Goal: Task Accomplishment & Management: Complete application form

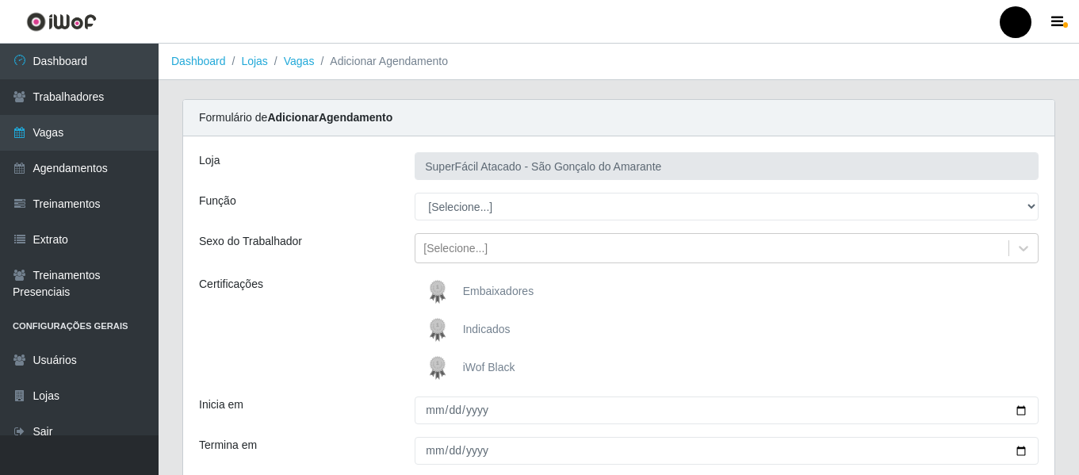
drag, startPoint x: 0, startPoint y: 0, endPoint x: 658, endPoint y: 302, distance: 724.0
click at [658, 302] on div "Embaixadores" at bounding box center [727, 292] width 624 height 32
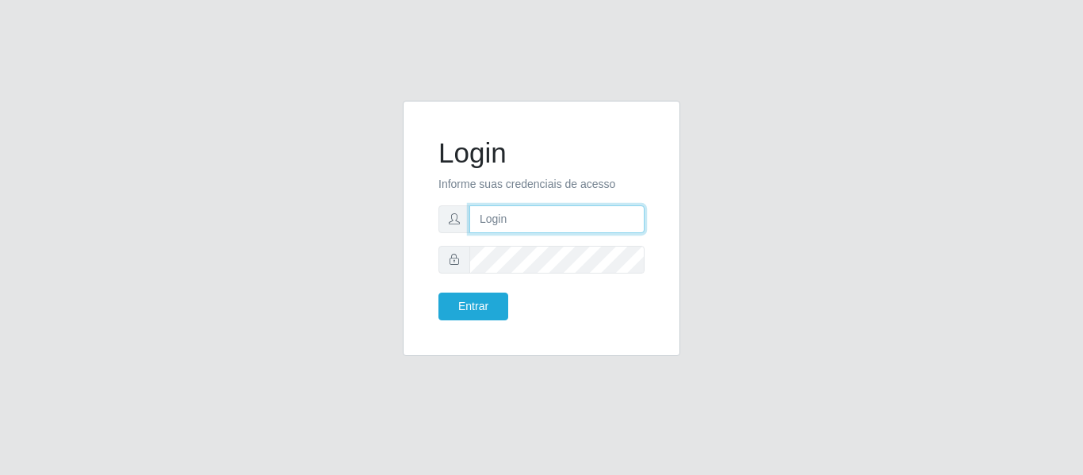
click at [526, 216] on input "text" at bounding box center [556, 219] width 175 height 28
type input "chris.brito6@gmail.com"
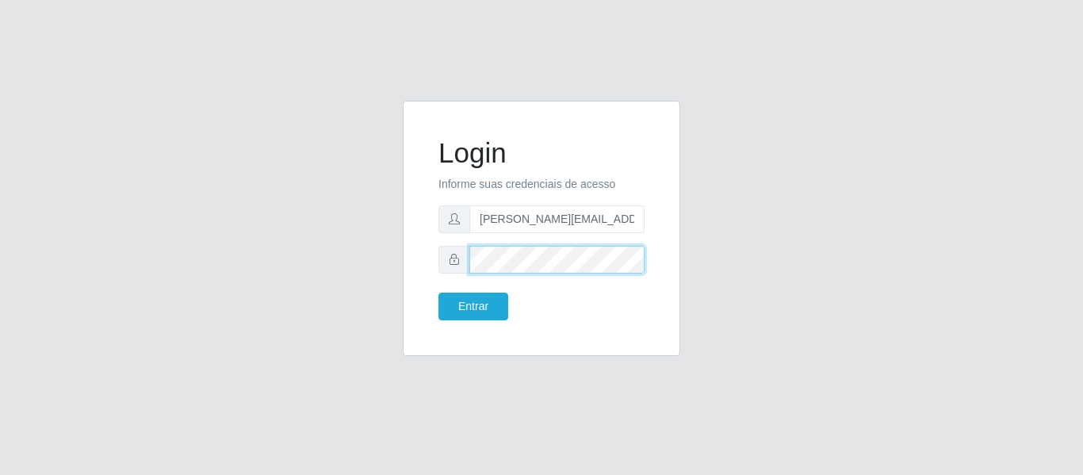
click at [438, 293] on button "Entrar" at bounding box center [473, 307] width 70 height 28
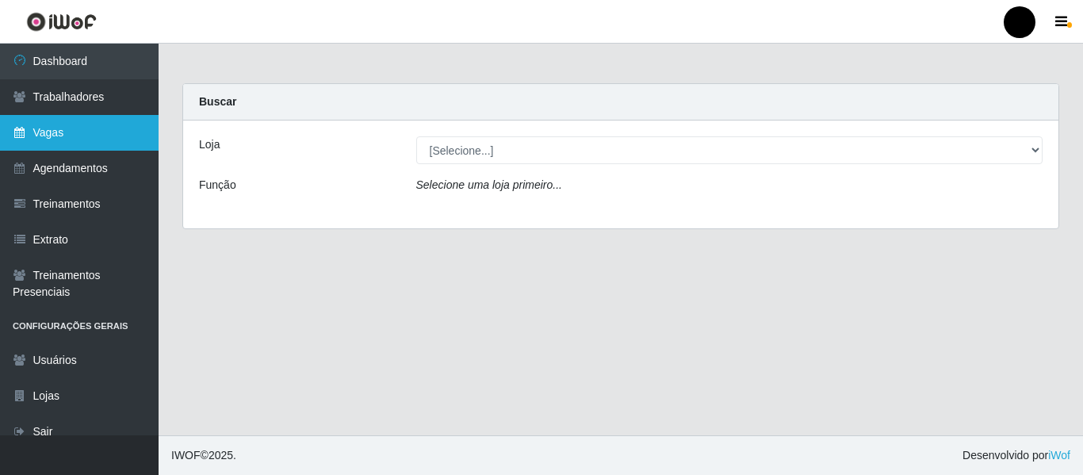
click at [69, 136] on link "Vagas" at bounding box center [79, 133] width 159 height 36
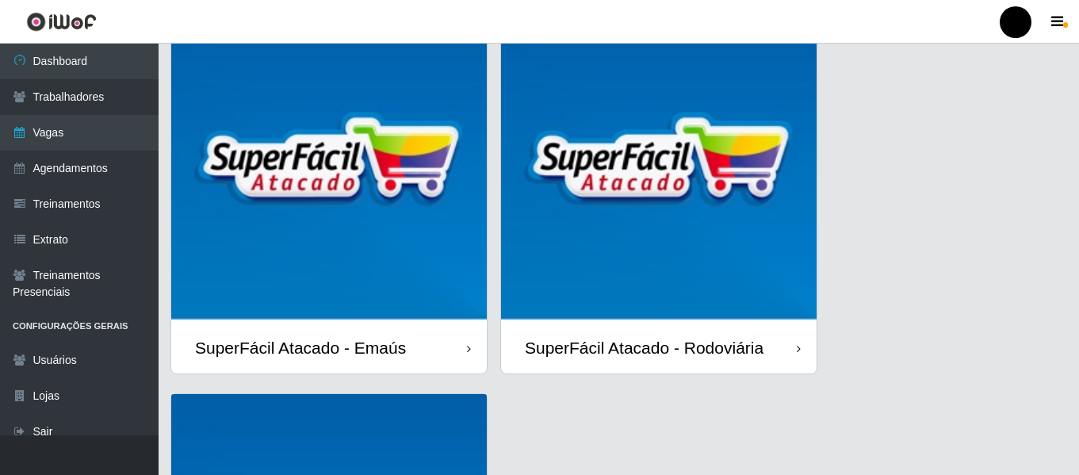
scroll to position [396, 0]
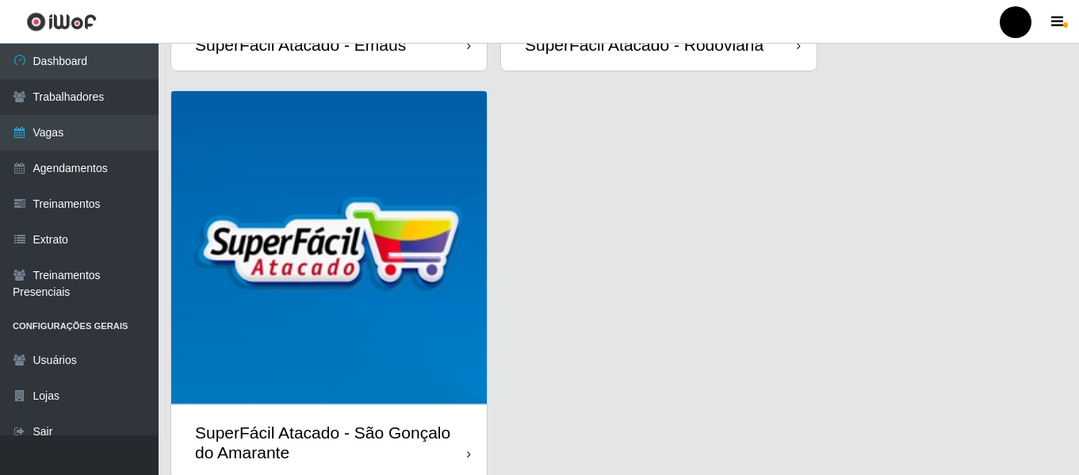
click at [309, 450] on div "SuperFácil Atacado - São Gonçalo do Amarante" at bounding box center [331, 443] width 272 height 40
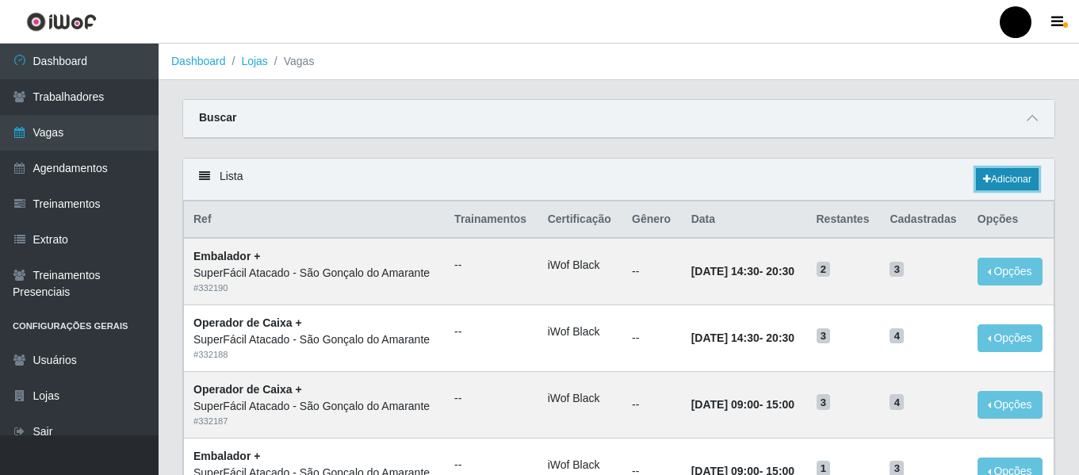
click at [1008, 174] on link "Adicionar" at bounding box center [1007, 179] width 63 height 22
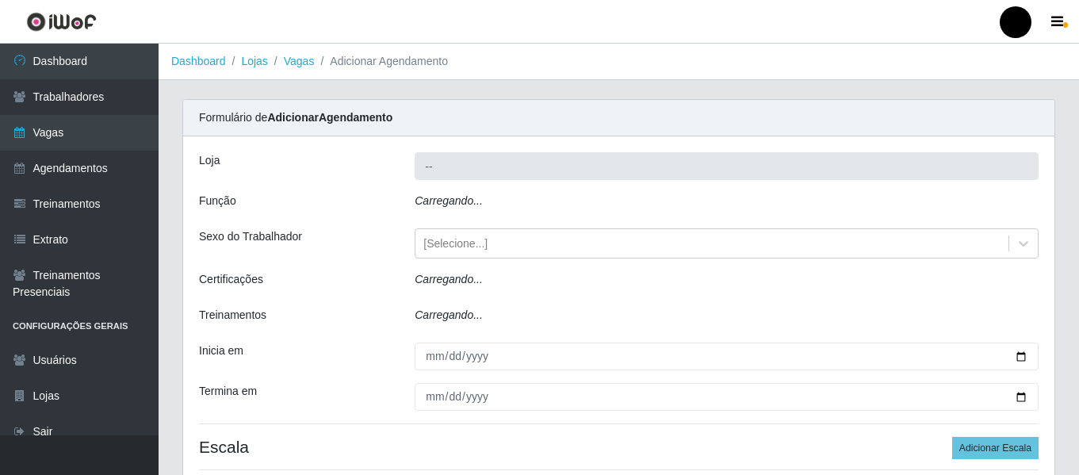
type input "SuperFácil Atacado - São Gonçalo do Amarante"
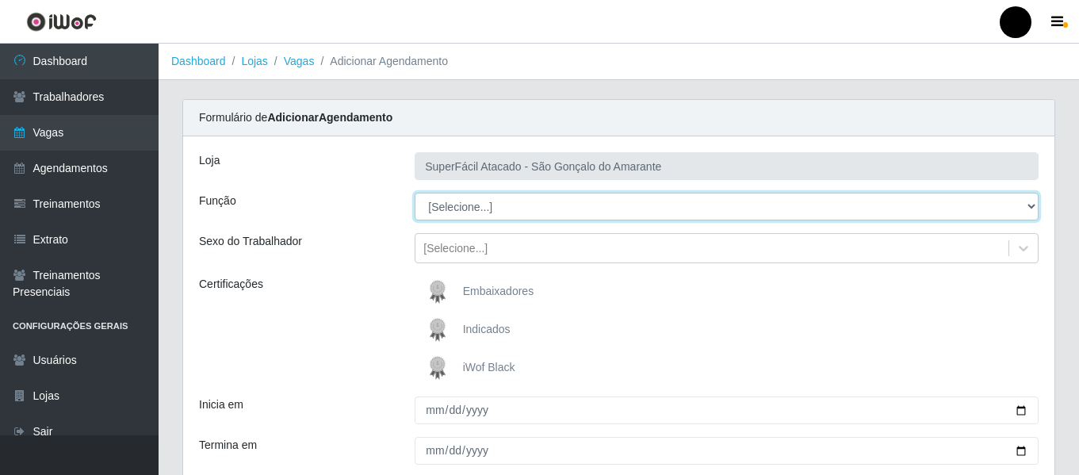
click at [1029, 205] on select "[Selecione...] Auxiliar de Estacionamento Auxiliar de Estacionamento + Auxiliar…" at bounding box center [727, 207] width 624 height 28
select select "24"
click at [415, 193] on select "[Selecione...] Auxiliar de Estacionamento Auxiliar de Estacionamento + Auxiliar…" at bounding box center [727, 207] width 624 height 28
click at [1029, 201] on select "[Selecione...] Auxiliar de Estacionamento Auxiliar de Estacionamento + Auxiliar…" at bounding box center [727, 207] width 624 height 28
click at [415, 193] on select "[Selecione...] Auxiliar de Estacionamento Auxiliar de Estacionamento + Auxiliar…" at bounding box center [727, 207] width 624 height 28
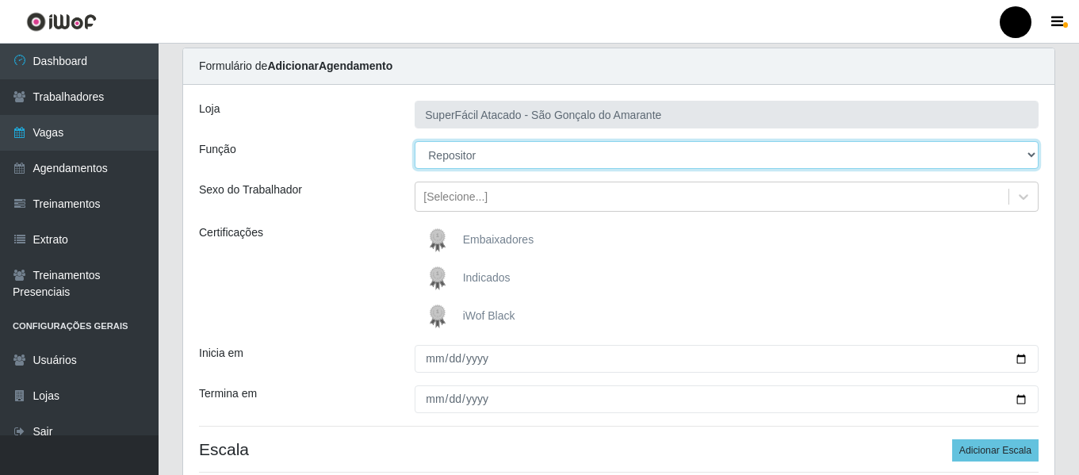
scroll to position [79, 0]
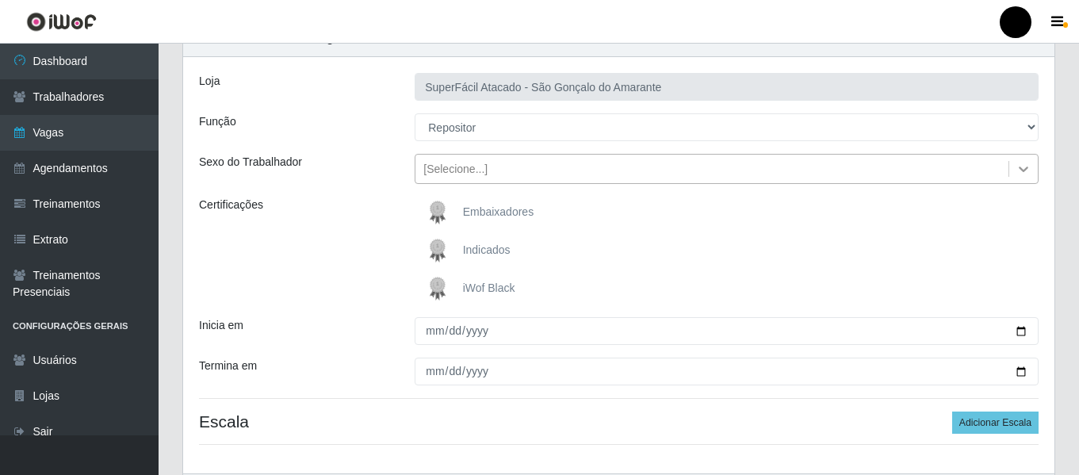
click at [1022, 169] on icon at bounding box center [1024, 169] width 10 height 6
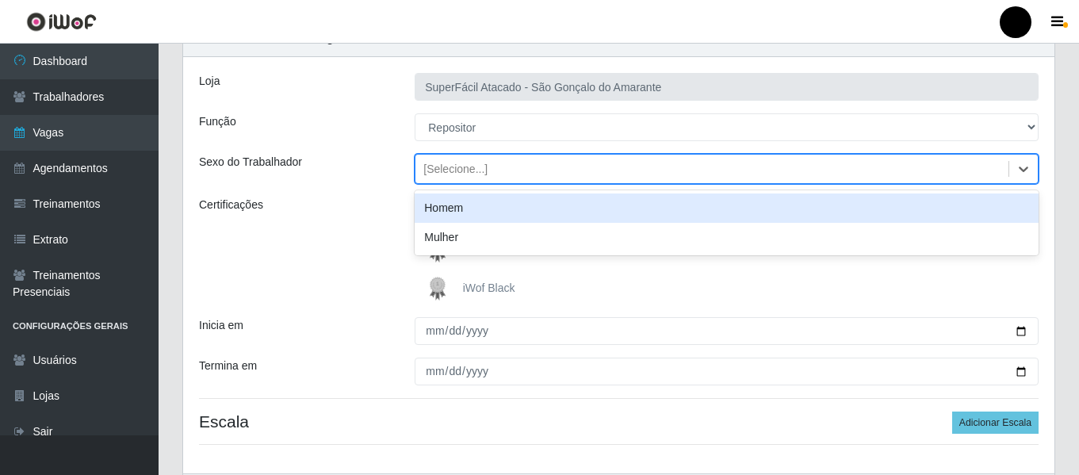
click at [515, 214] on div "Homem" at bounding box center [727, 207] width 624 height 29
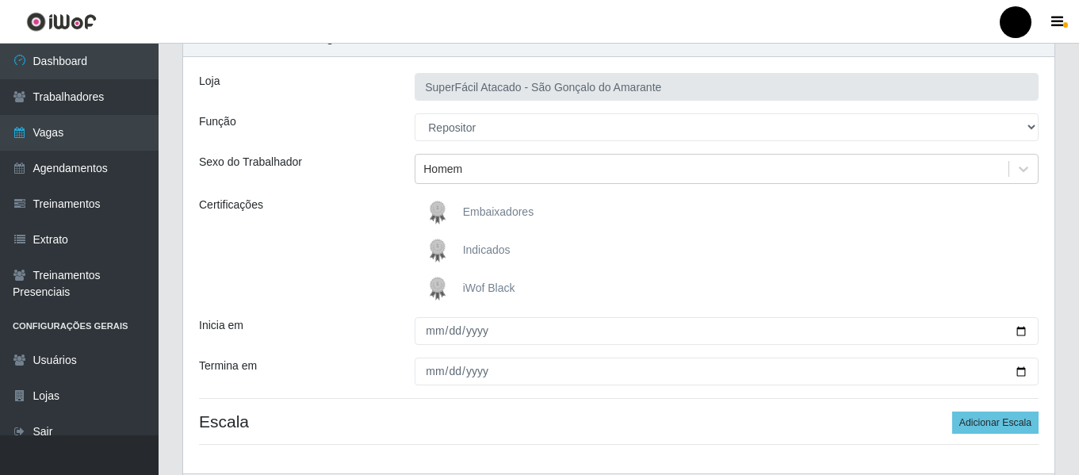
click at [507, 288] on span "iWof Black" at bounding box center [489, 287] width 52 height 13
click at [0, 0] on input "iWof Black" at bounding box center [0, 0] width 0 height 0
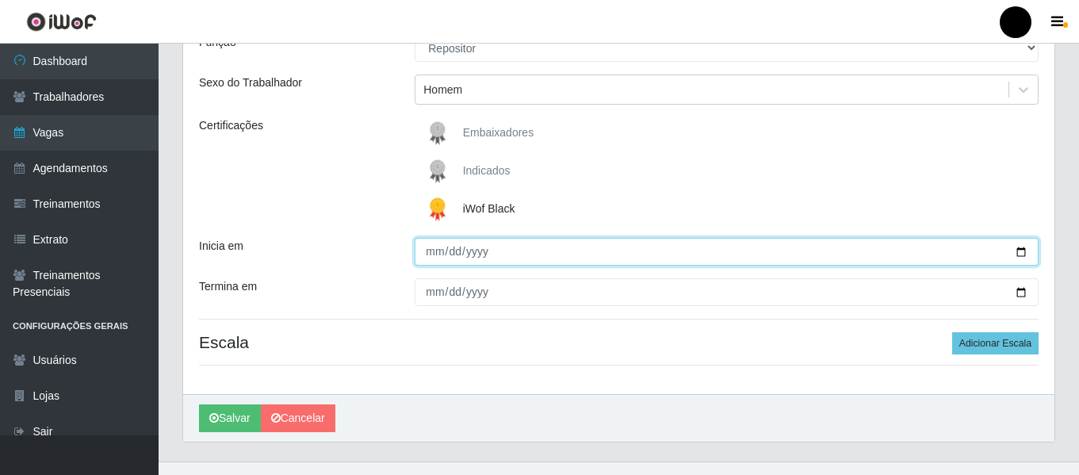
click at [1022, 254] on input "Inicia em" at bounding box center [727, 252] width 624 height 28
type input "2025-08-28"
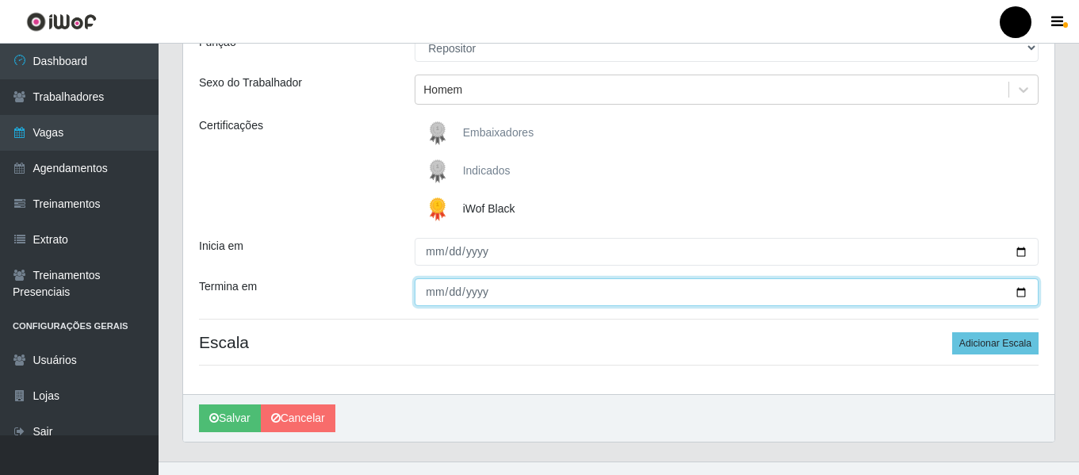
click at [1024, 291] on input "Termina em" at bounding box center [727, 292] width 624 height 28
type input "2025-08-28"
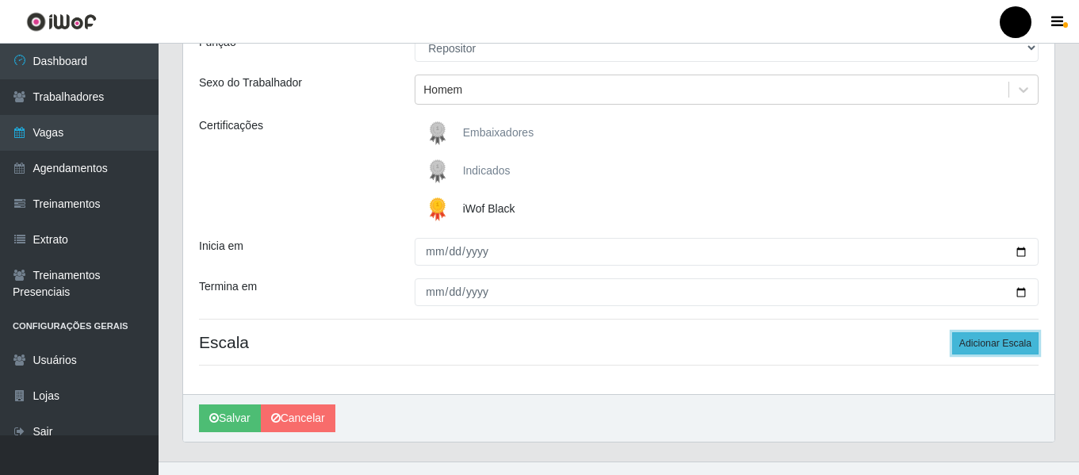
click at [981, 346] on button "Adicionar Escala" at bounding box center [995, 343] width 86 height 22
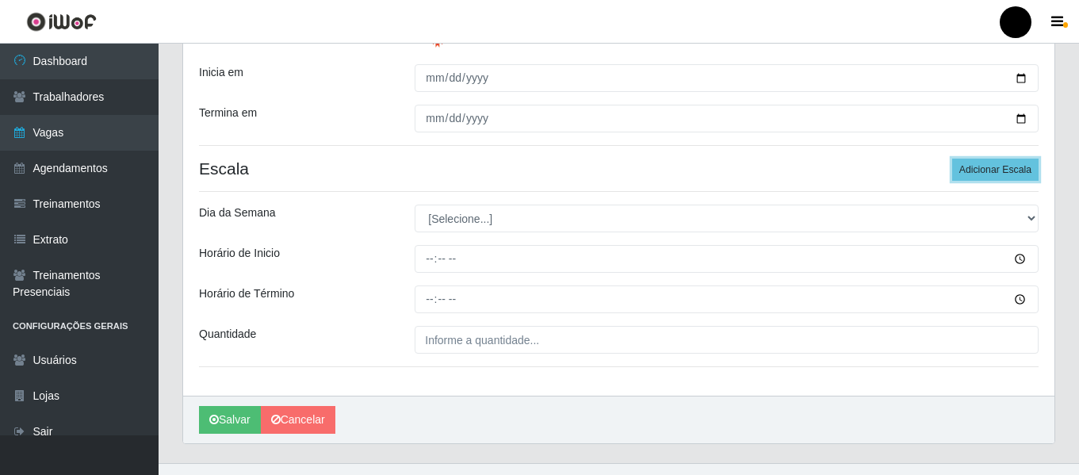
scroll to position [360, 0]
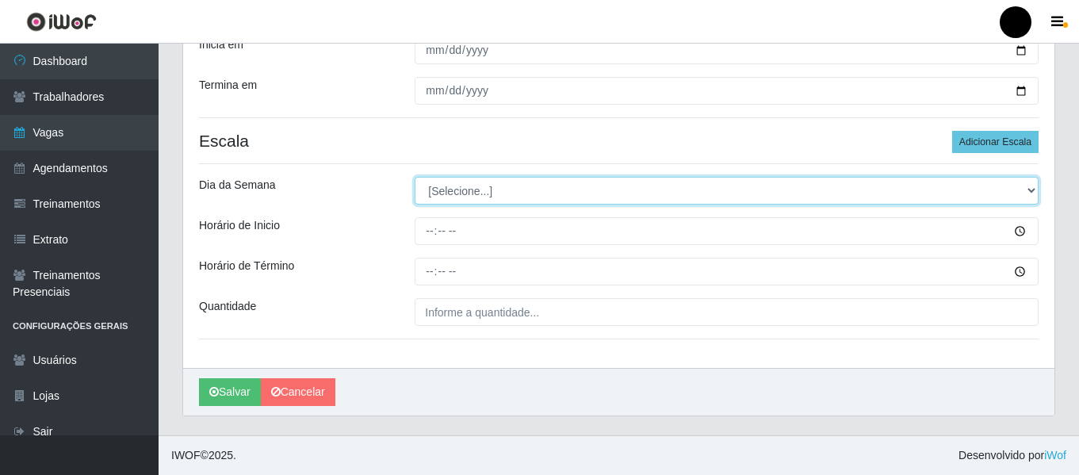
click at [1031, 190] on select "[Selecione...] Segunda Terça Quarta Quinta Sexta Sábado Domingo" at bounding box center [727, 191] width 624 height 28
select select "4"
click at [415, 177] on select "[Selecione...] Segunda Terça Quarta Quinta Sexta Sábado Domingo" at bounding box center [727, 191] width 624 height 28
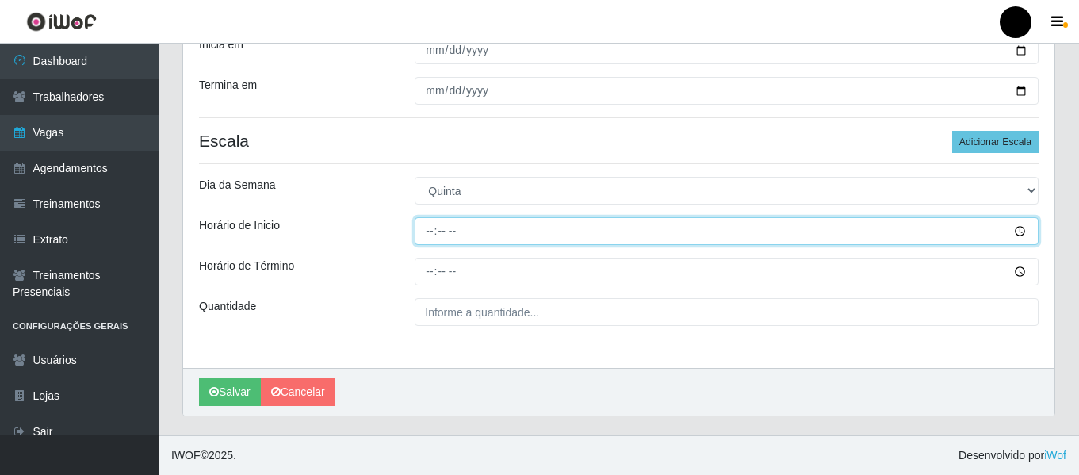
click at [434, 226] on input "Horário de Inicio" at bounding box center [727, 231] width 624 height 28
type input "09:00"
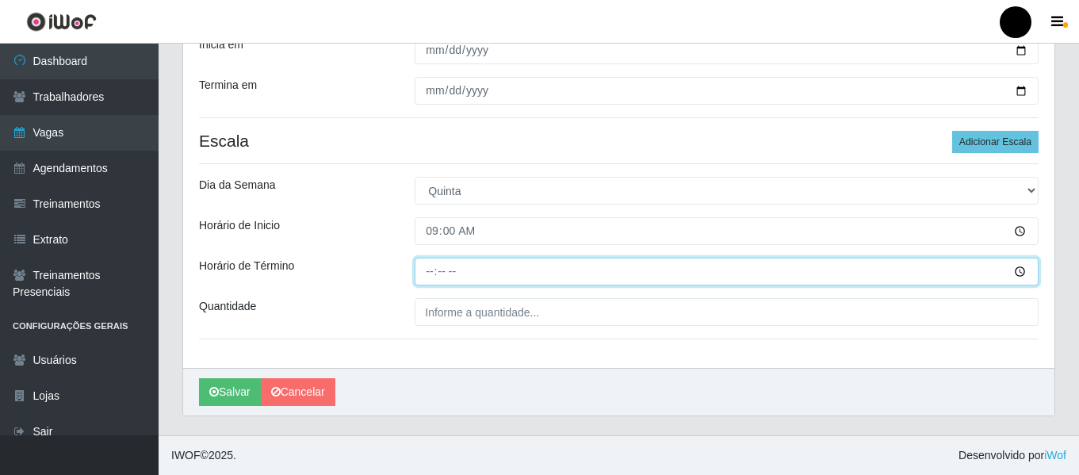
click at [425, 268] on input "Horário de Término" at bounding box center [727, 272] width 624 height 28
type input "15:00"
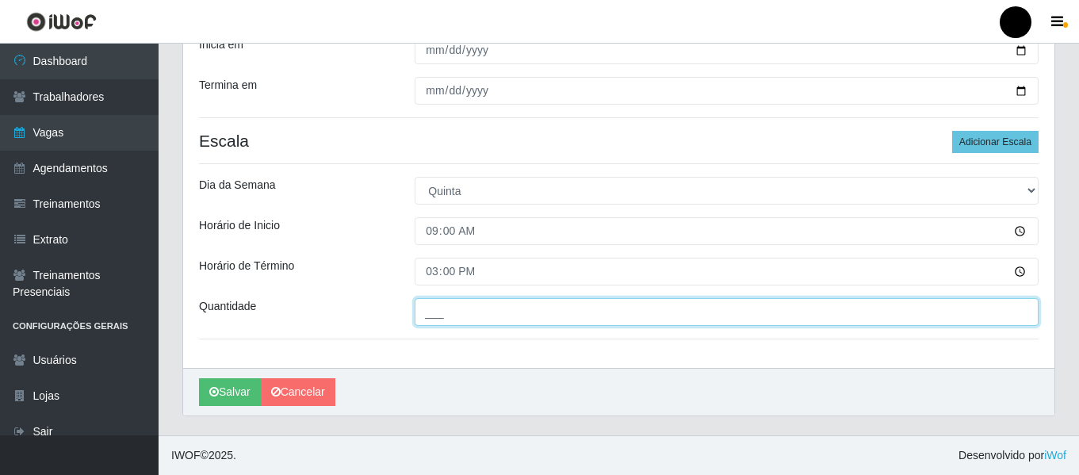
click at [472, 314] on input "___" at bounding box center [727, 312] width 624 height 28
type input "1__"
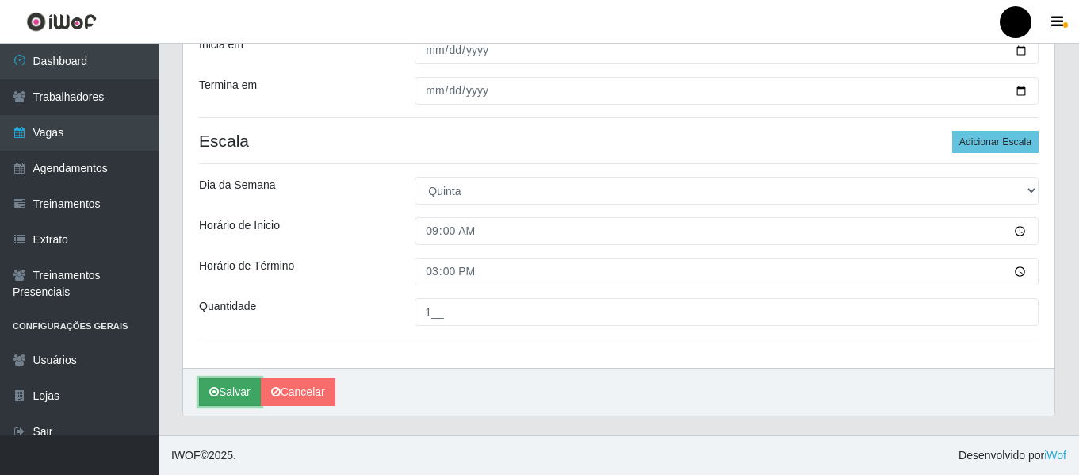
click at [228, 392] on button "Salvar" at bounding box center [230, 392] width 62 height 28
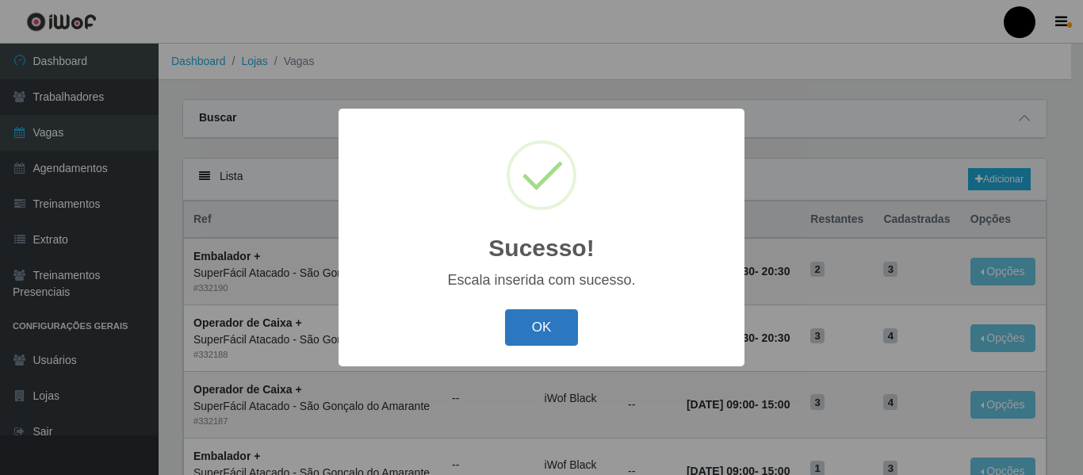
click at [550, 325] on button "OK" at bounding box center [542, 327] width 74 height 37
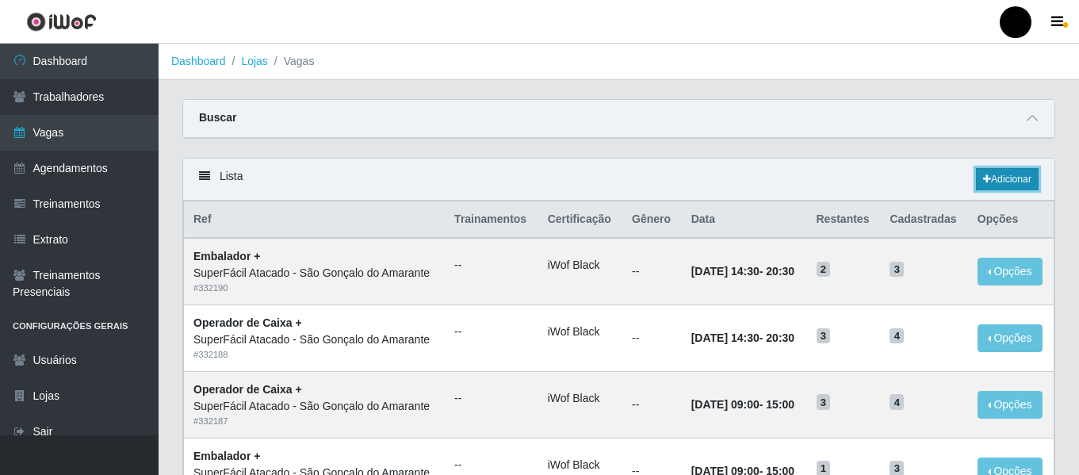
click at [1016, 180] on link "Adicionar" at bounding box center [1007, 179] width 63 height 22
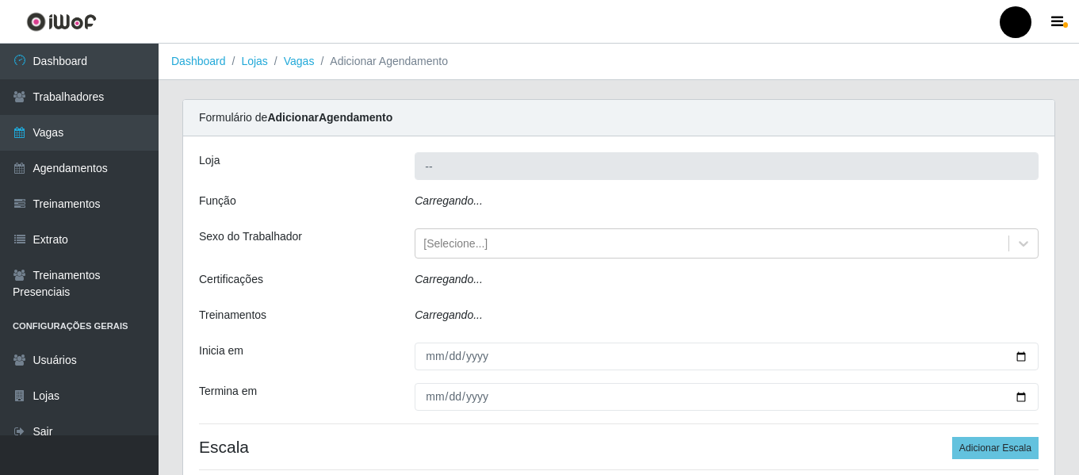
type input "SuperFácil Atacado - São Gonçalo do Amarante"
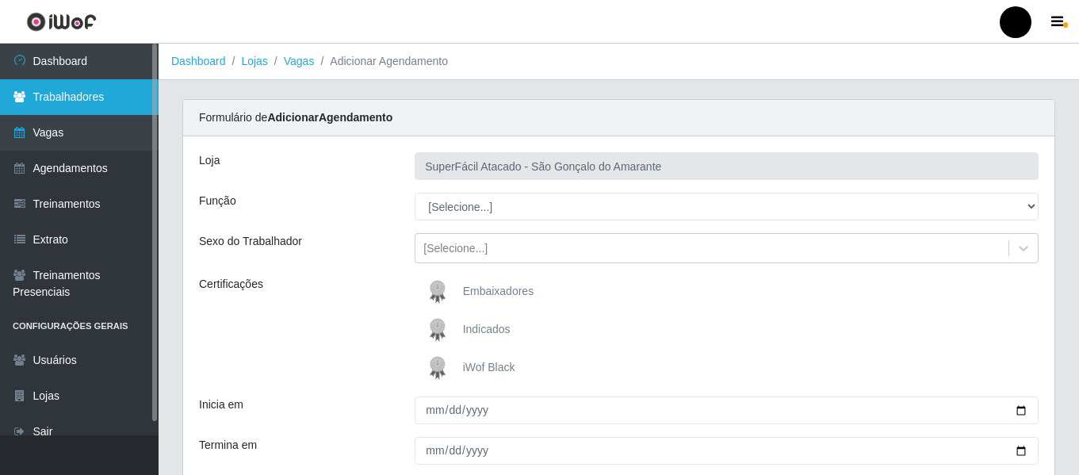
click at [72, 90] on link "Trabalhadores" at bounding box center [79, 97] width 159 height 36
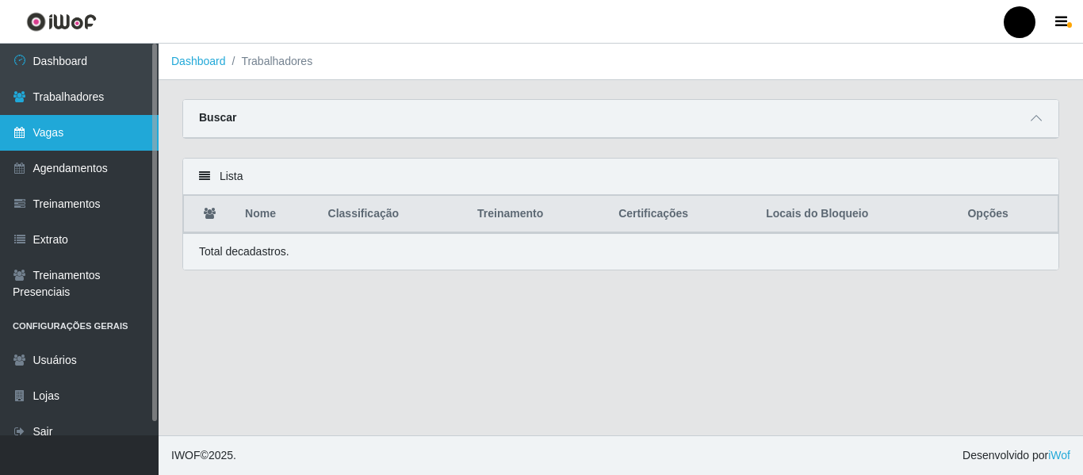
click at [42, 132] on link "Vagas" at bounding box center [79, 133] width 159 height 36
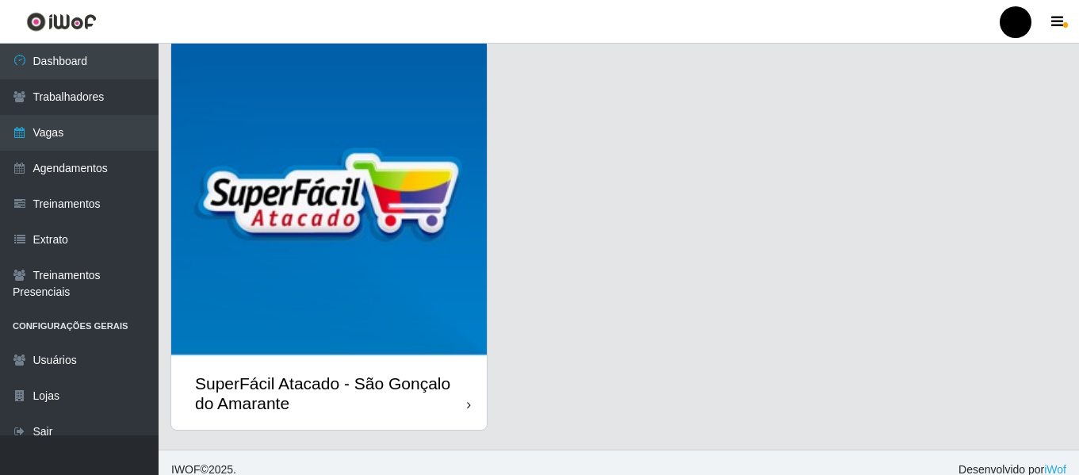
scroll to position [460, 0]
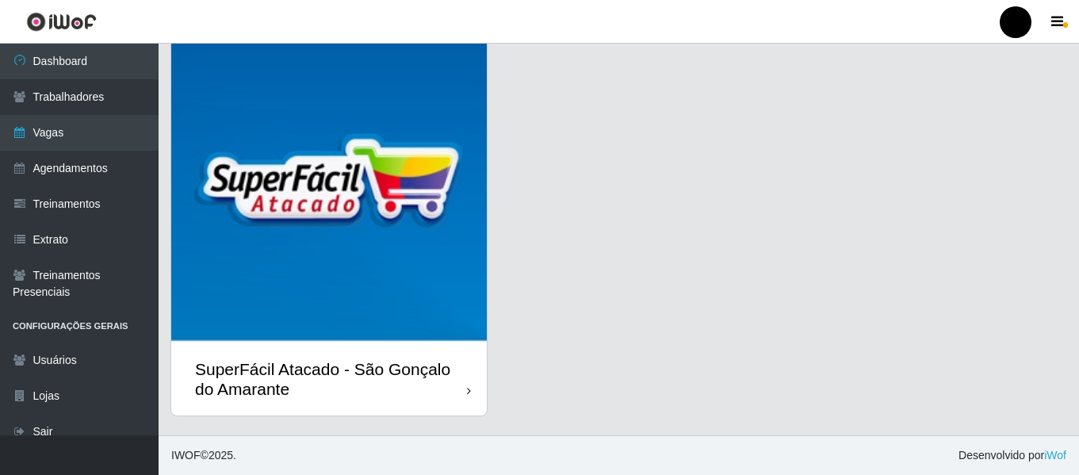
click at [415, 383] on div "SuperFácil Atacado - São Gonçalo do Amarante" at bounding box center [331, 379] width 272 height 40
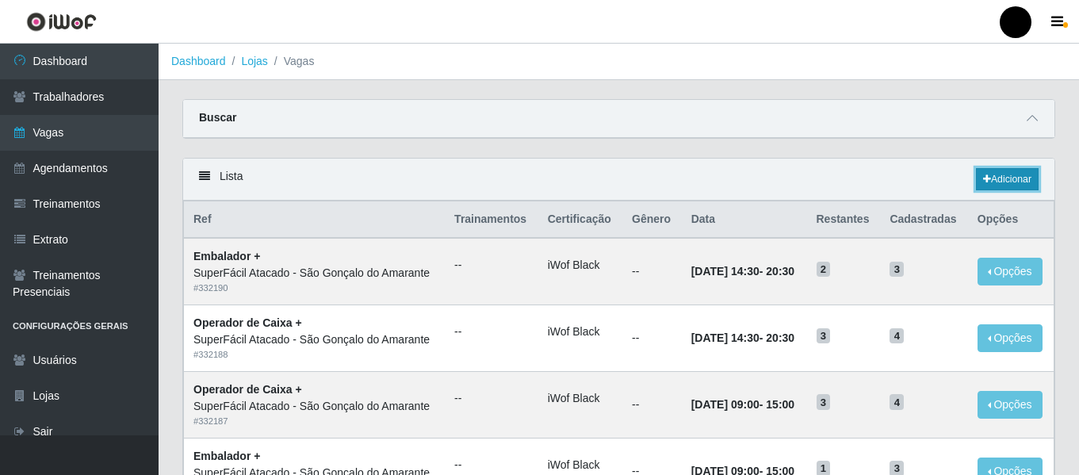
click at [1007, 179] on link "Adicionar" at bounding box center [1007, 179] width 63 height 22
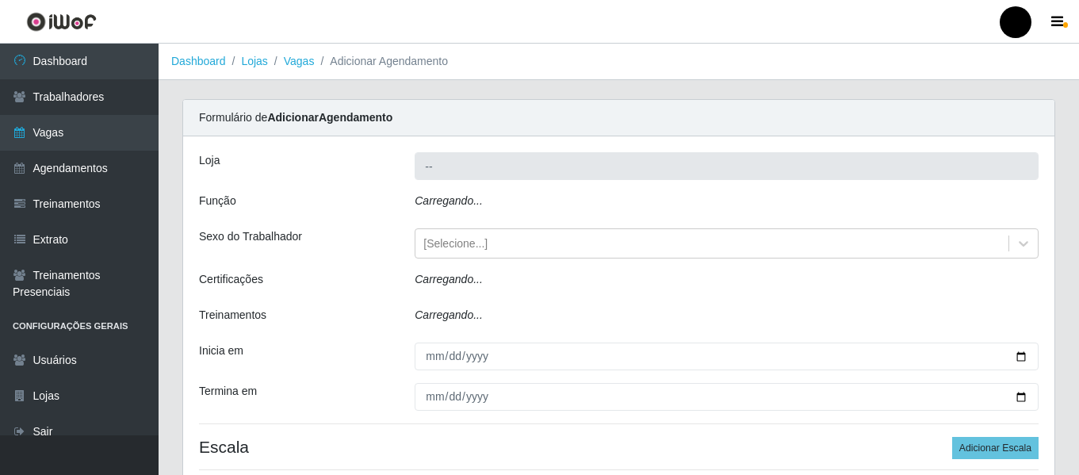
type input "SuperFácil Atacado - São Gonçalo do Amarante"
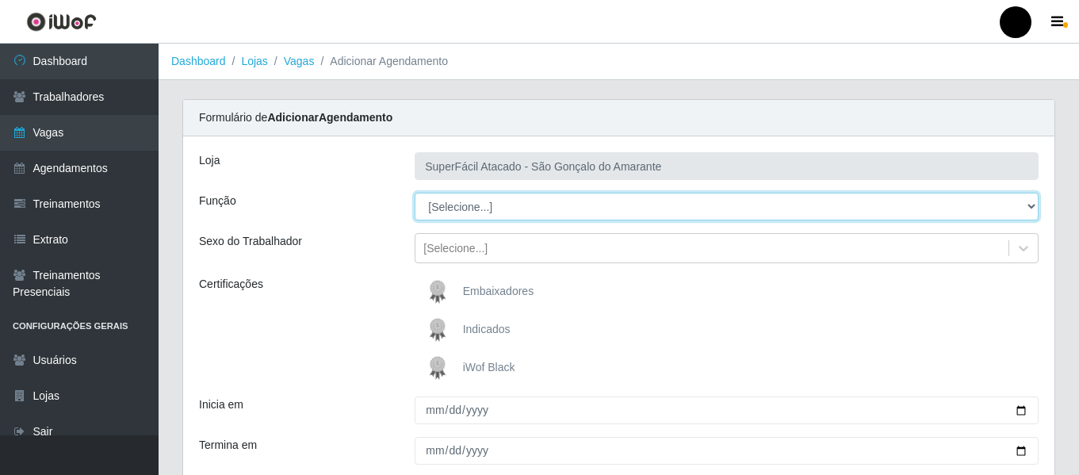
click at [1031, 201] on select "[Selecione...] Auxiliar de Estacionamento Auxiliar de Estacionamento + Auxiliar…" at bounding box center [727, 207] width 624 height 28
select select "24"
click at [415, 193] on select "[Selecione...] Auxiliar de Estacionamento Auxiliar de Estacionamento + Auxiliar…" at bounding box center [727, 207] width 624 height 28
click at [1027, 205] on select "[Selecione...] Auxiliar de Estacionamento Auxiliar de Estacionamento + Auxiliar…" at bounding box center [727, 207] width 624 height 28
click at [415, 193] on select "[Selecione...] Auxiliar de Estacionamento Auxiliar de Estacionamento + Auxiliar…" at bounding box center [727, 207] width 624 height 28
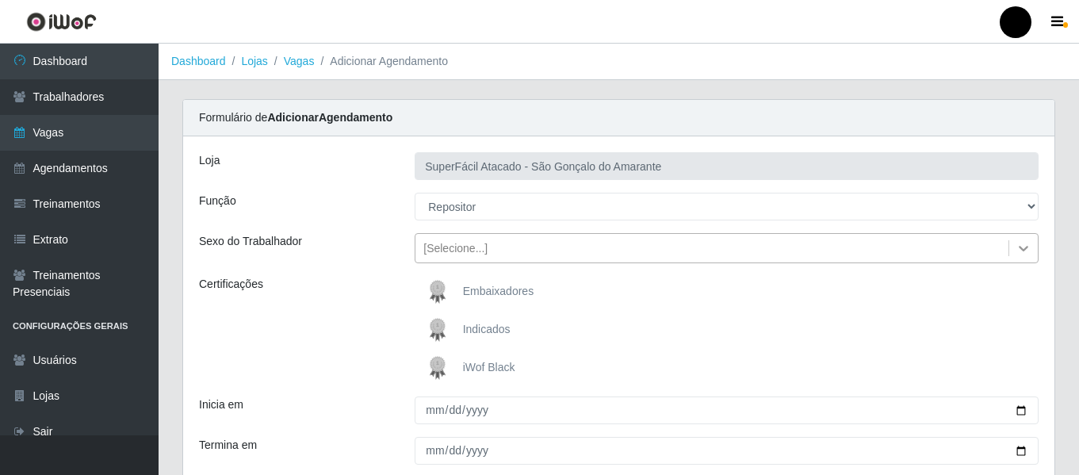
click at [1023, 247] on icon at bounding box center [1024, 248] width 16 height 16
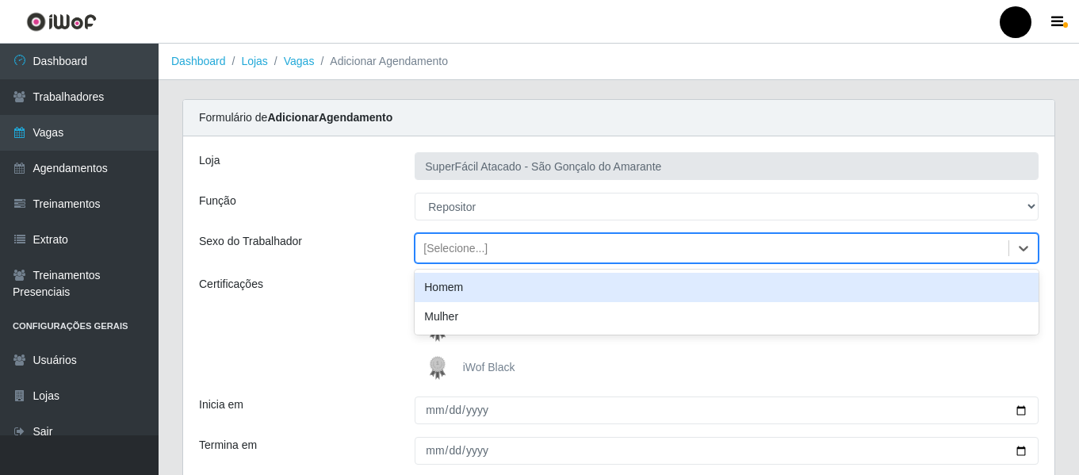
click at [798, 285] on div "Homem" at bounding box center [727, 287] width 624 height 29
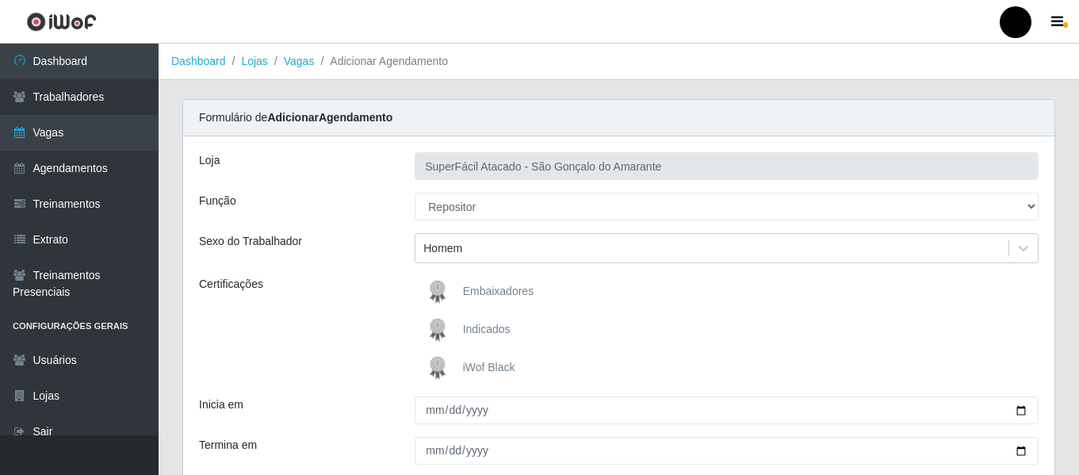
click at [493, 368] on span "iWof Black" at bounding box center [489, 367] width 52 height 13
click at [0, 0] on input "iWof Black" at bounding box center [0, 0] width 0 height 0
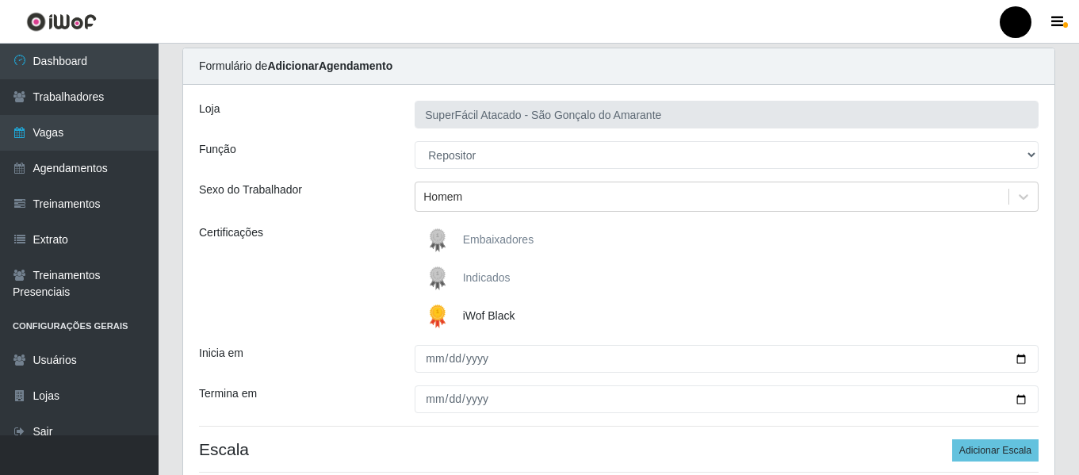
scroll to position [79, 0]
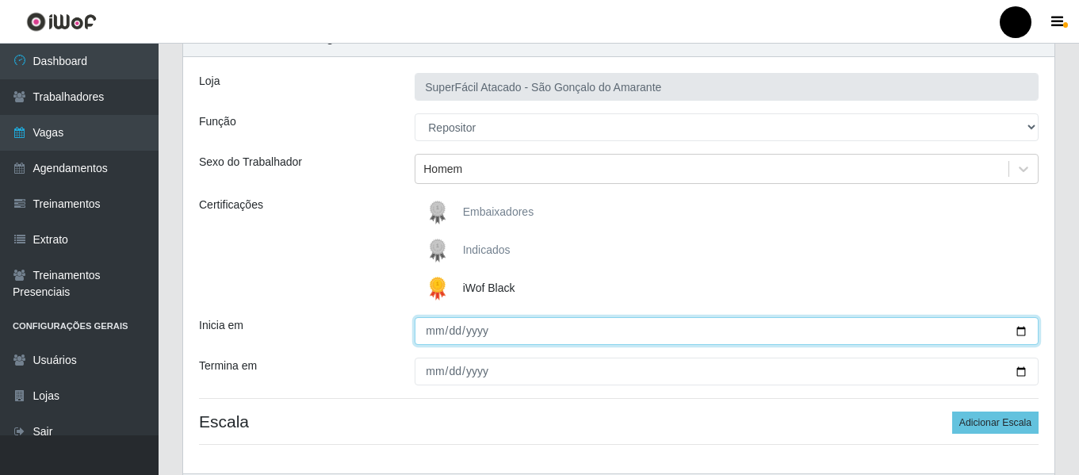
click at [436, 331] on input "Inicia em" at bounding box center [727, 331] width 624 height 28
click at [1021, 328] on input "Inicia em" at bounding box center [727, 331] width 624 height 28
type input "2025-08-28"
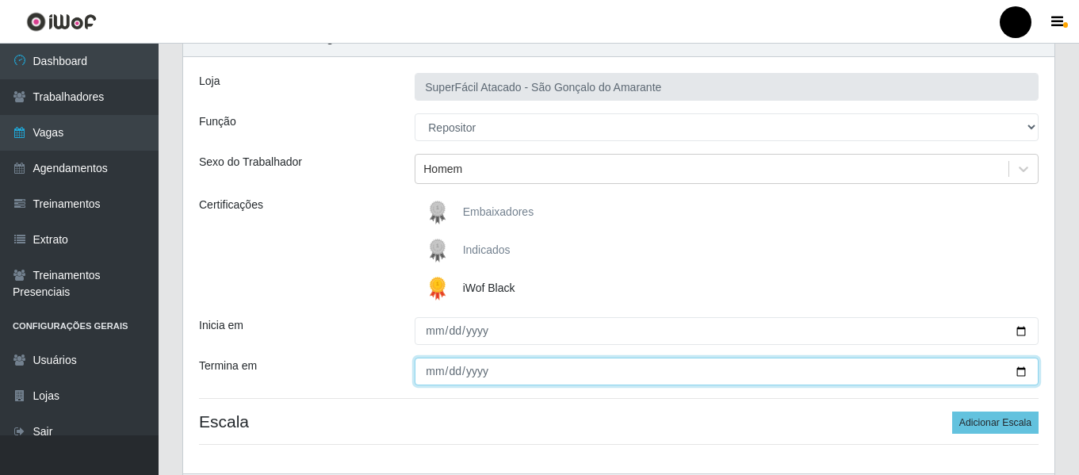
click at [1019, 373] on input "Termina em" at bounding box center [727, 372] width 624 height 28
type input "2025-08-28"
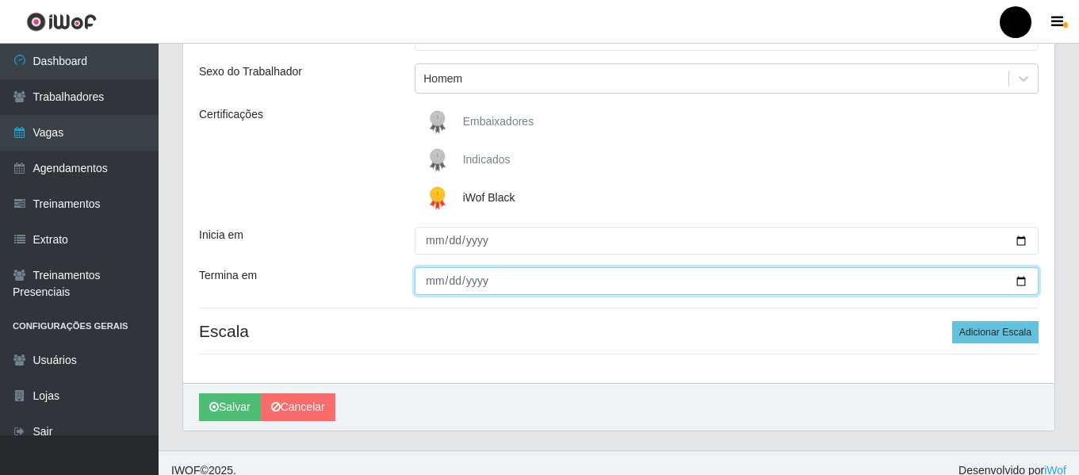
scroll to position [185, 0]
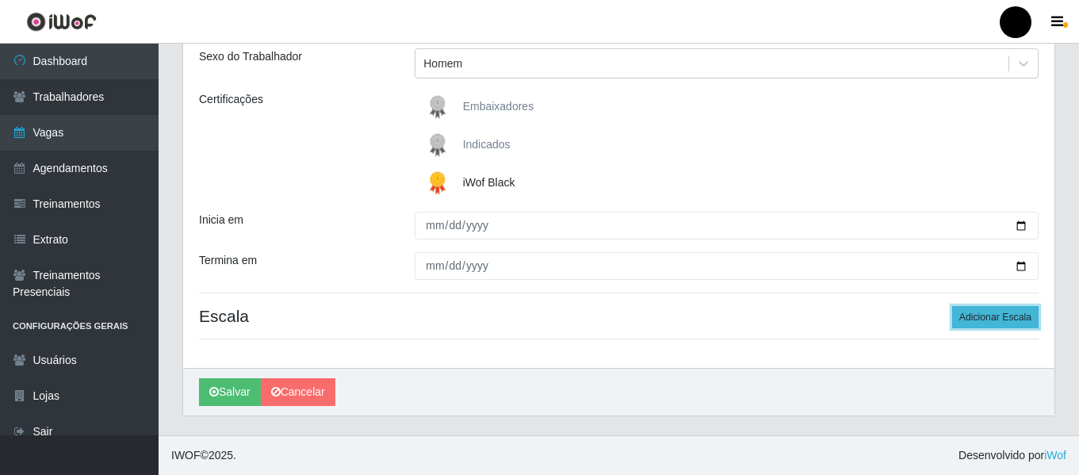
click at [990, 317] on button "Adicionar Escala" at bounding box center [995, 317] width 86 height 22
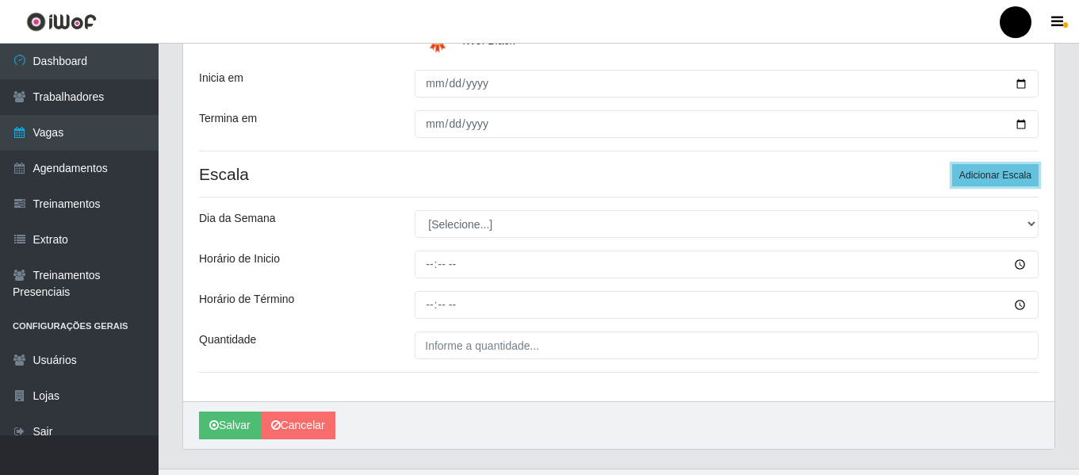
scroll to position [343, 0]
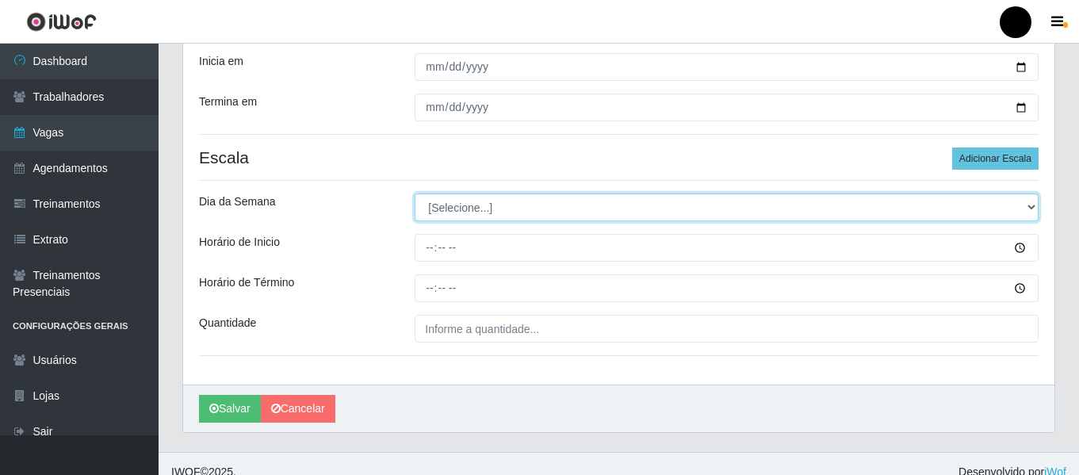
click at [1034, 208] on select "[Selecione...] Segunda Terça Quarta Quinta Sexta Sábado Domingo" at bounding box center [727, 207] width 624 height 28
select select "4"
click at [415, 193] on select "[Selecione...] Segunda Terça Quarta Quinta Sexta Sábado Domingo" at bounding box center [727, 207] width 624 height 28
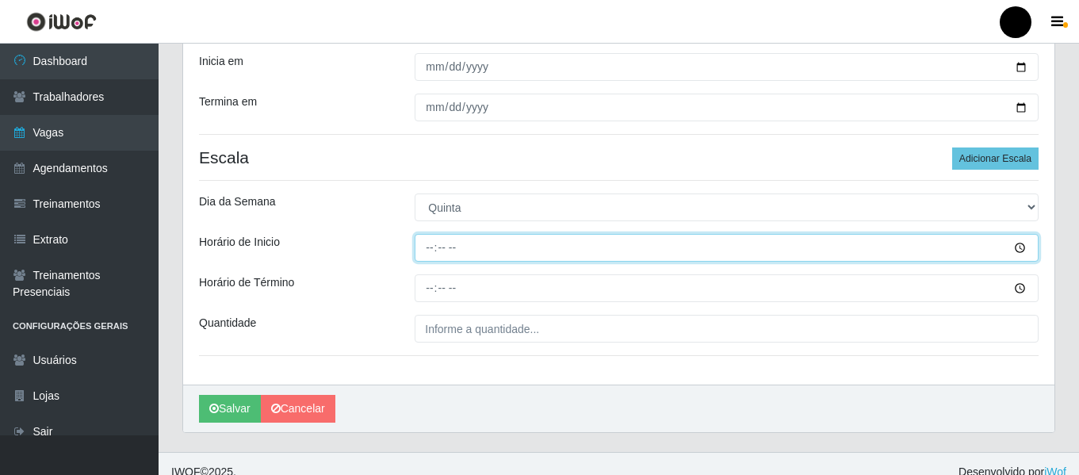
click at [439, 251] on input "Horário de Inicio" at bounding box center [727, 248] width 624 height 28
click at [427, 251] on input "Horário de Inicio" at bounding box center [727, 248] width 624 height 28
type input "16:30"
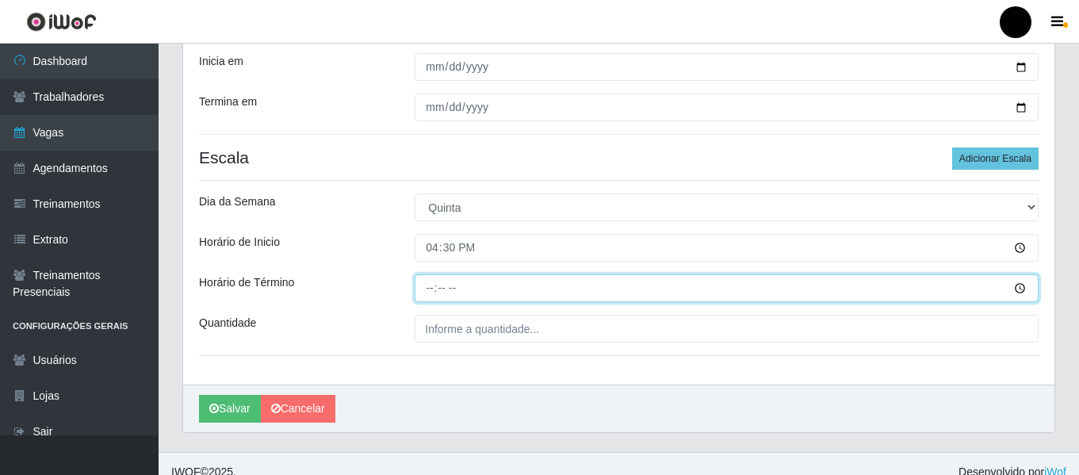
click at [434, 282] on input "Horário de Término" at bounding box center [727, 288] width 624 height 28
type input "22:30"
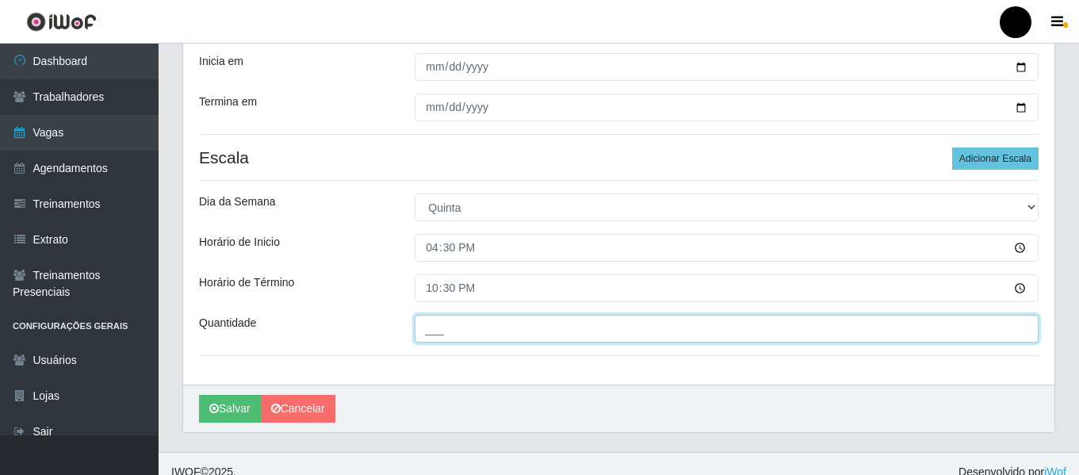
click at [447, 331] on input "___" at bounding box center [727, 329] width 624 height 28
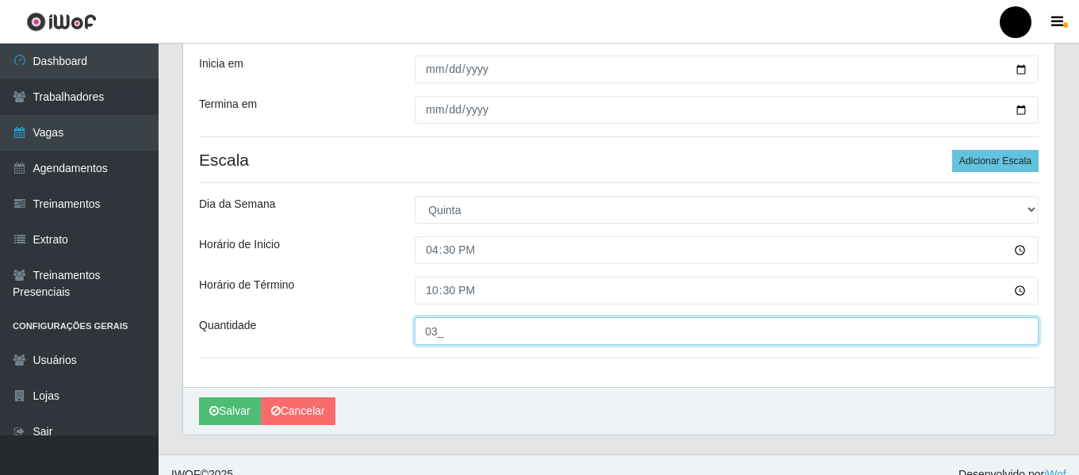
scroll to position [360, 0]
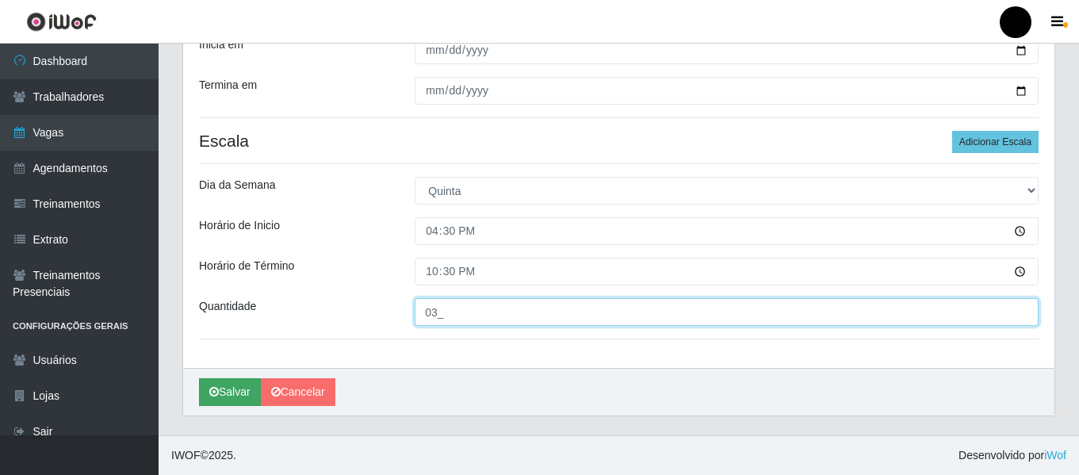
type input "03_"
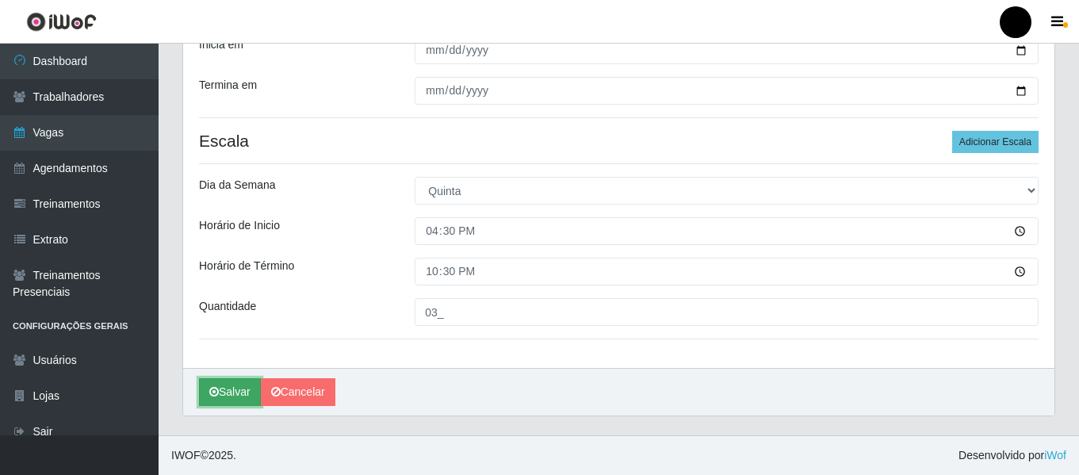
click at [239, 392] on button "Salvar" at bounding box center [230, 392] width 62 height 28
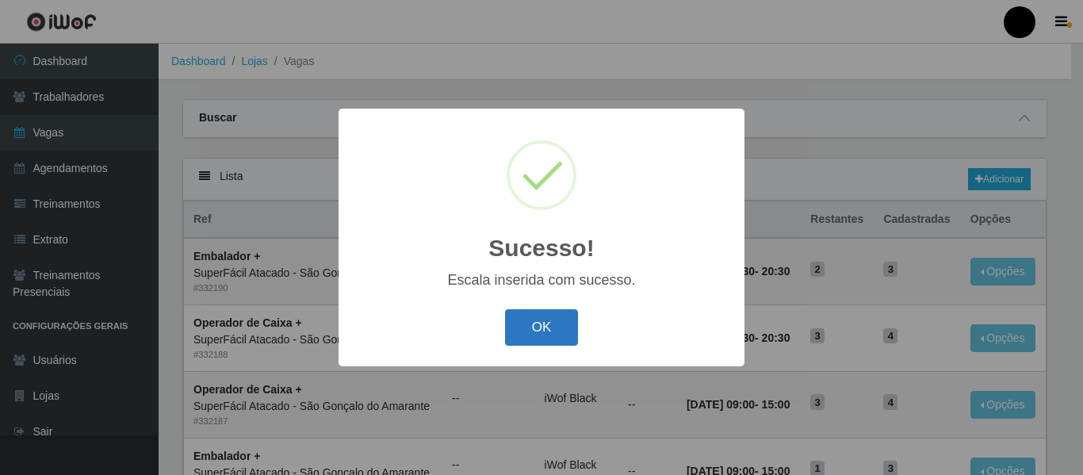
click at [549, 328] on button "OK" at bounding box center [542, 327] width 74 height 37
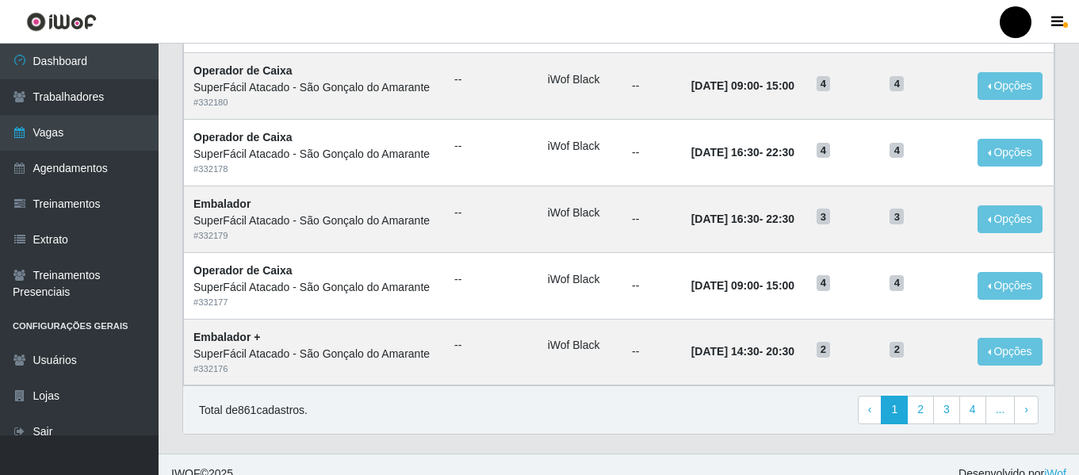
scroll to position [869, 0]
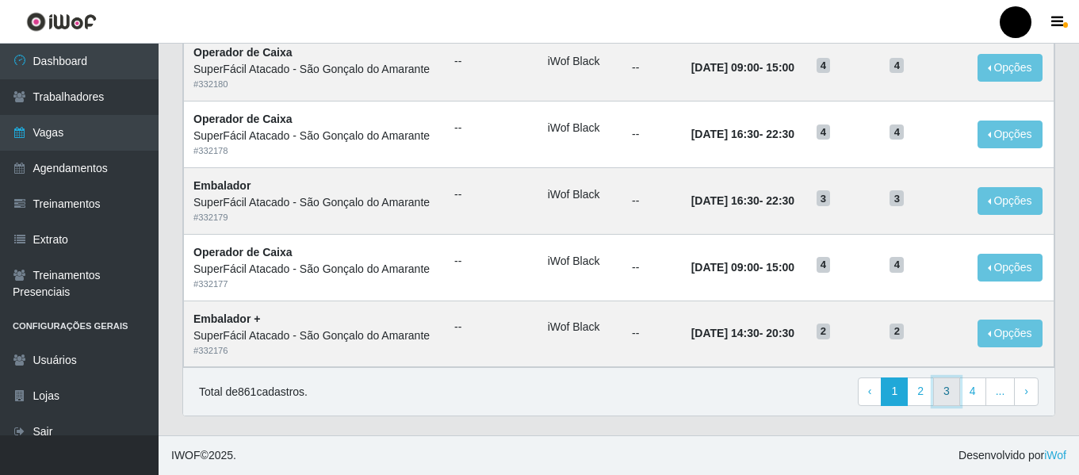
click at [951, 397] on link "3" at bounding box center [946, 391] width 27 height 29
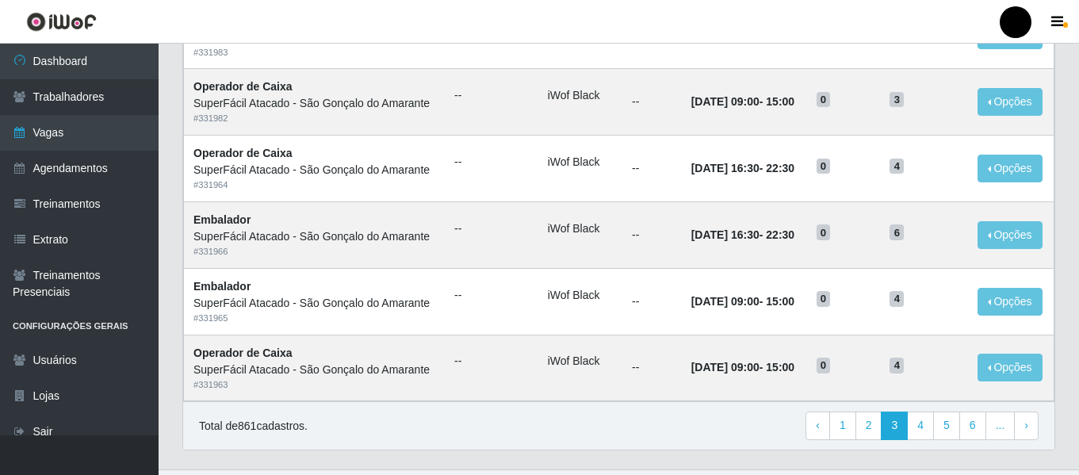
scroll to position [869, 0]
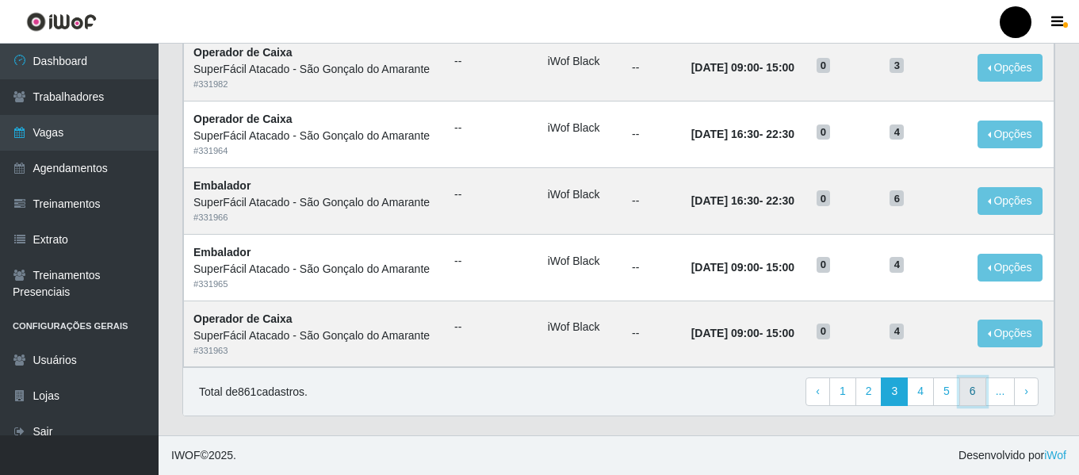
click at [972, 392] on link "6" at bounding box center [972, 391] width 27 height 29
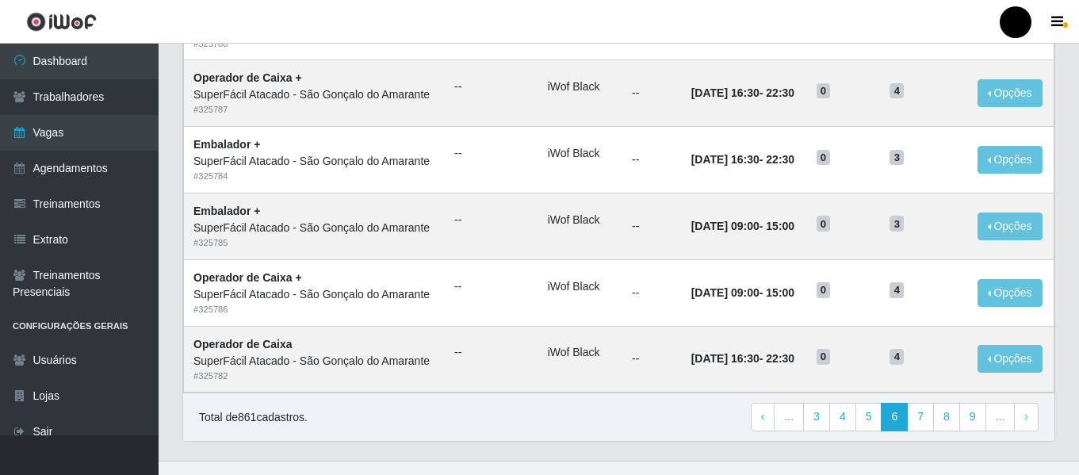
scroll to position [869, 0]
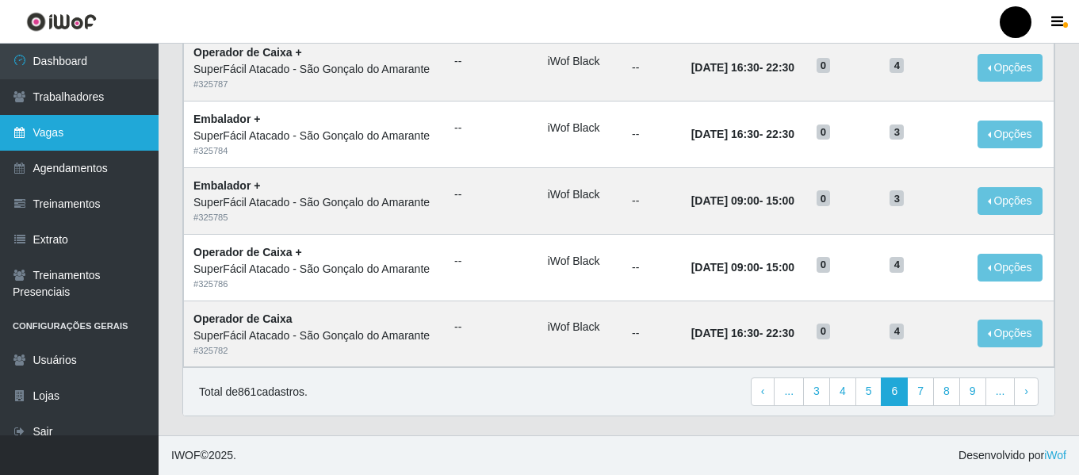
click at [73, 138] on link "Vagas" at bounding box center [79, 133] width 159 height 36
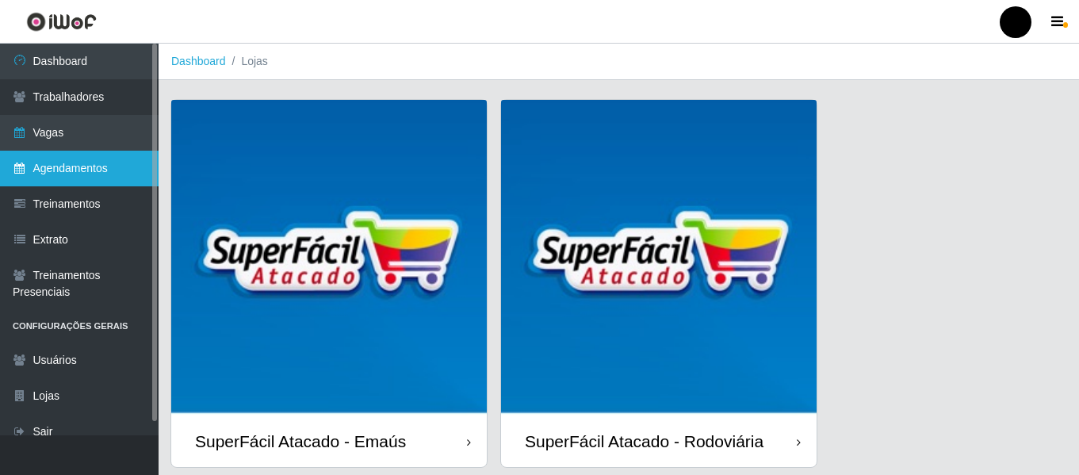
click at [97, 166] on link "Agendamentos" at bounding box center [79, 169] width 159 height 36
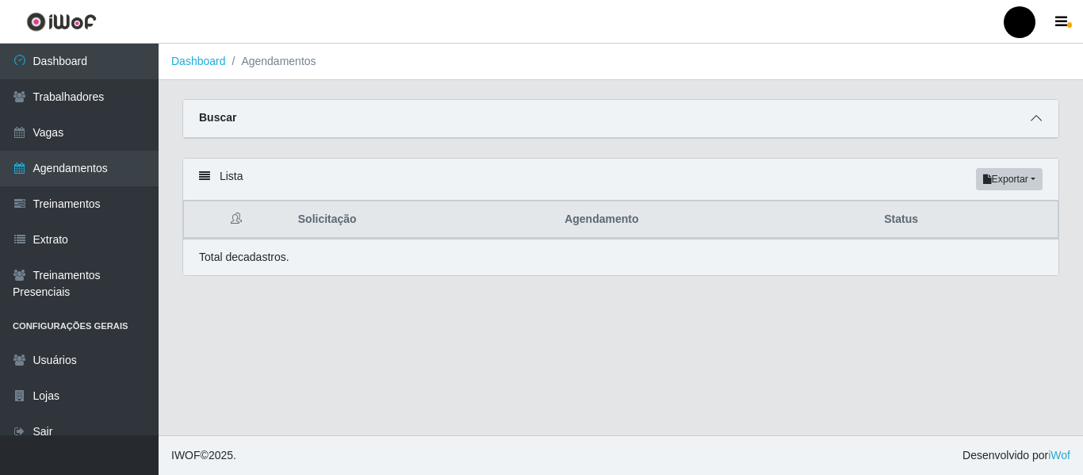
click at [1034, 117] on icon at bounding box center [1036, 118] width 11 height 11
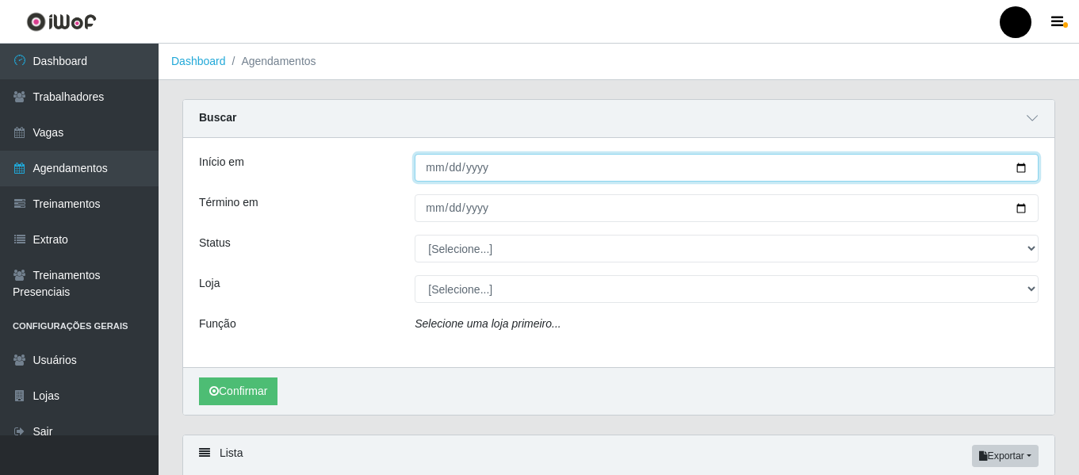
click at [1020, 170] on input "Início em" at bounding box center [727, 168] width 624 height 28
type input "2025-08-28"
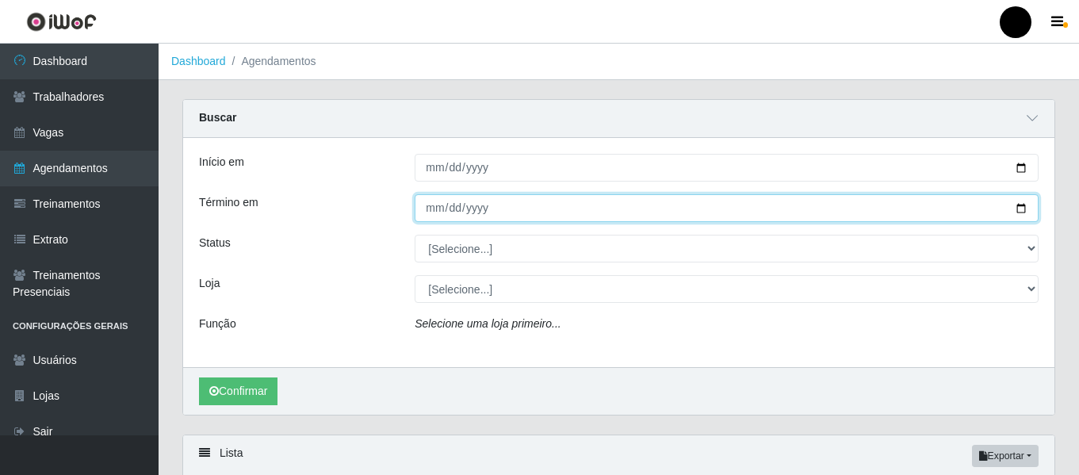
click at [1020, 209] on input "Término em" at bounding box center [727, 208] width 624 height 28
type input "2025-08-28"
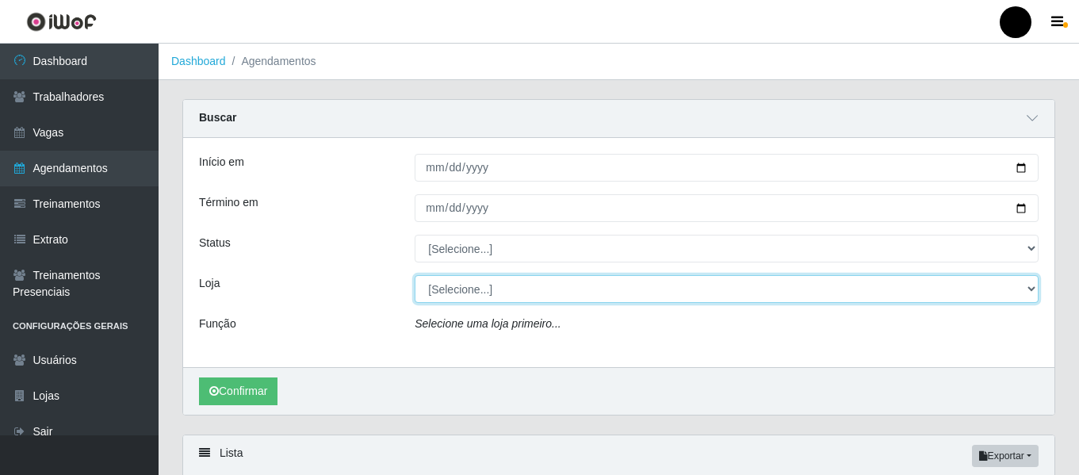
click at [1034, 292] on select "[Selecione...] SuperFácil Atacado - Emaús SuperFácil Atacado - Rodoviária Super…" at bounding box center [727, 289] width 624 height 28
select select "408"
click at [415, 276] on select "[Selecione...] SuperFácil Atacado - Emaús SuperFácil Atacado - Rodoviária Super…" at bounding box center [727, 289] width 624 height 28
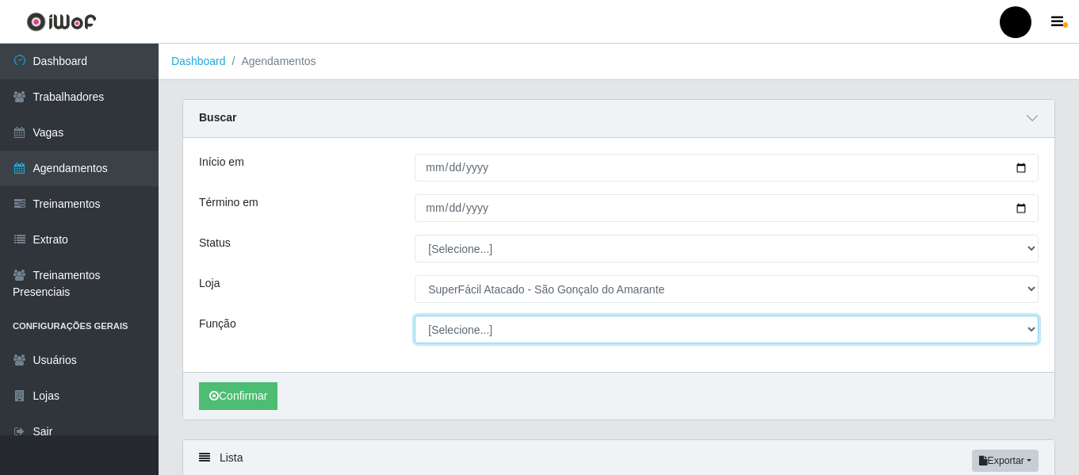
click at [1032, 327] on select "[Selecione...] Auxiliar de Estacionamento Auxiliar de Estacionamento + Auxiliar…" at bounding box center [727, 330] width 624 height 28
select select "24"
click at [415, 316] on select "[Selecione...] Auxiliar de Estacionamento Auxiliar de Estacionamento + Auxiliar…" at bounding box center [727, 330] width 624 height 28
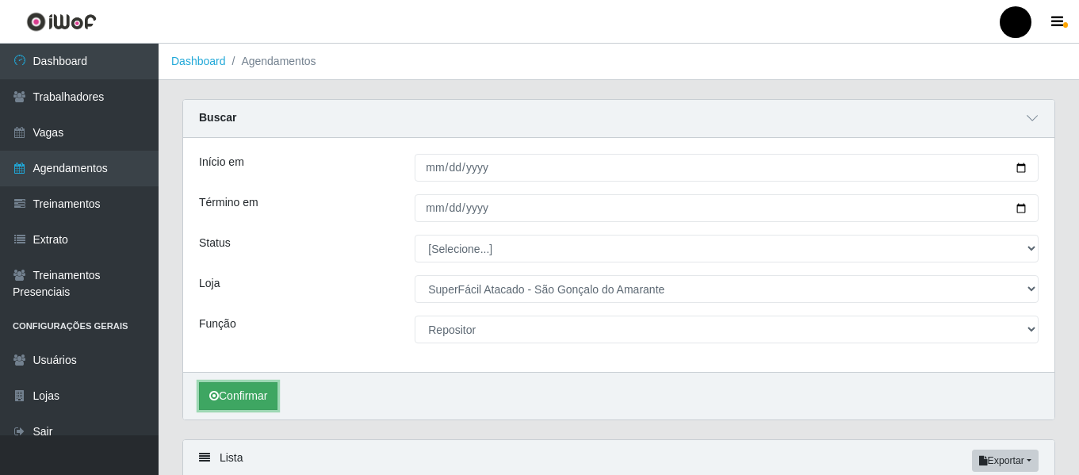
drag, startPoint x: 255, startPoint y: 393, endPoint x: 268, endPoint y: 392, distance: 12.7
click at [256, 393] on button "Confirmar" at bounding box center [238, 396] width 78 height 28
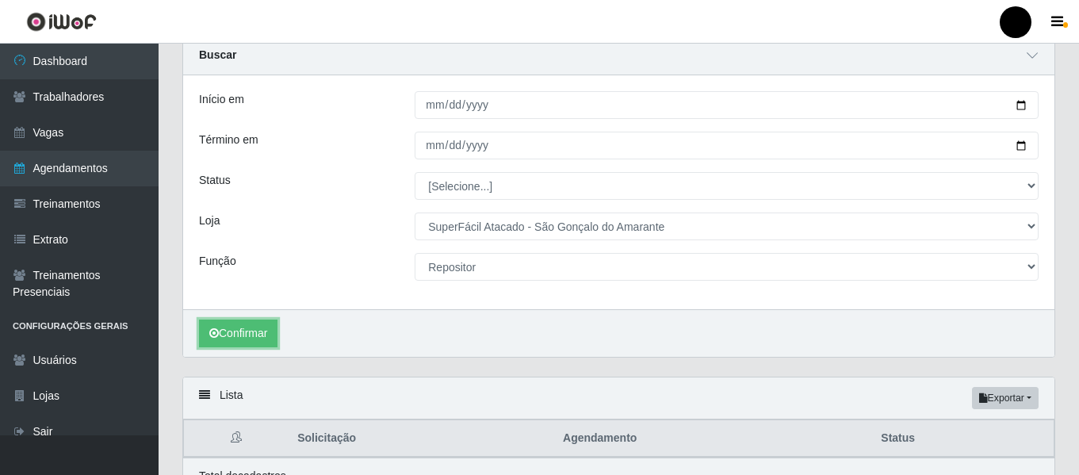
scroll to position [142, 0]
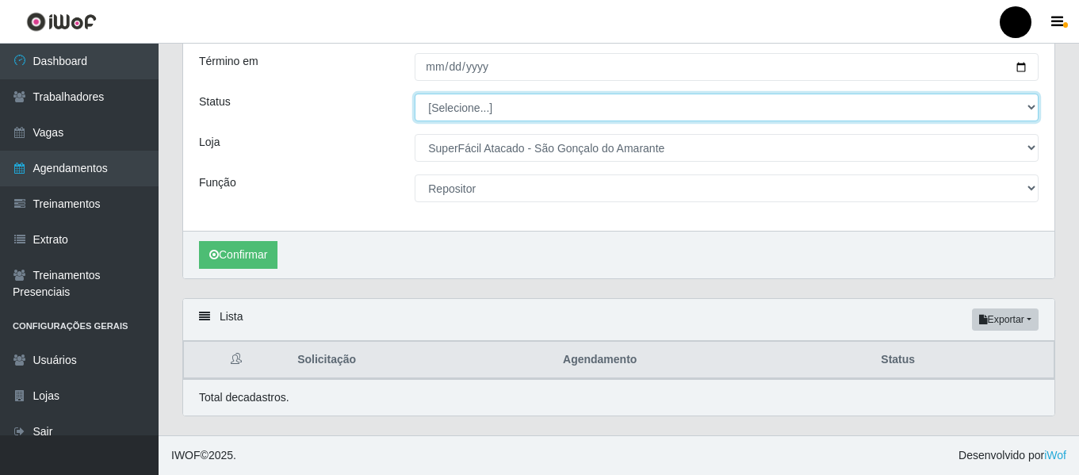
click at [1031, 105] on select "[Selecione...] AGENDADO AGUARDANDO LIBERAR EM ANDAMENTO EM REVISÃO FINALIZADO C…" at bounding box center [727, 108] width 624 height 28
click at [415, 94] on select "[Selecione...] AGENDADO AGUARDANDO LIBERAR EM ANDAMENTO EM REVISÃO FINALIZADO C…" at bounding box center [727, 108] width 624 height 28
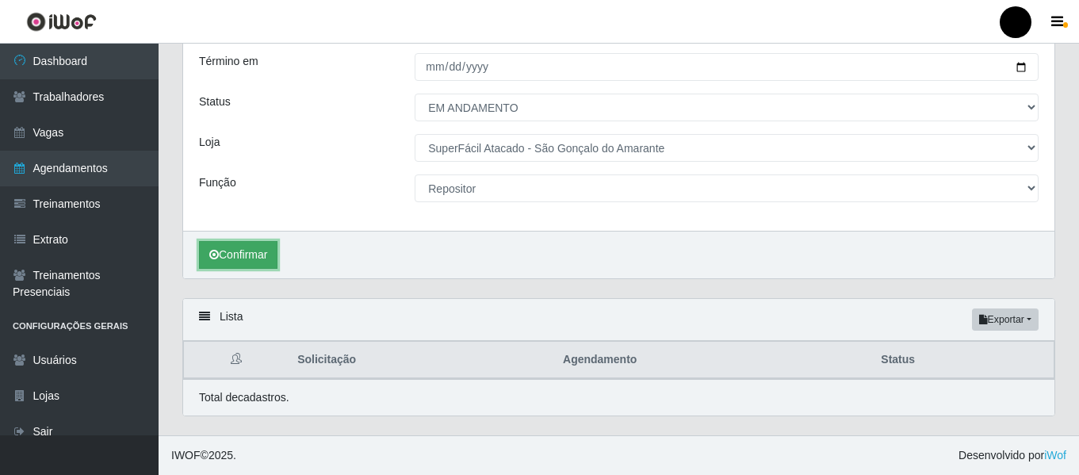
click at [243, 253] on button "Confirmar" at bounding box center [238, 255] width 78 height 28
click at [239, 257] on button "Confirmar" at bounding box center [238, 255] width 78 height 28
click at [1008, 317] on button "Exportar" at bounding box center [1005, 319] width 67 height 22
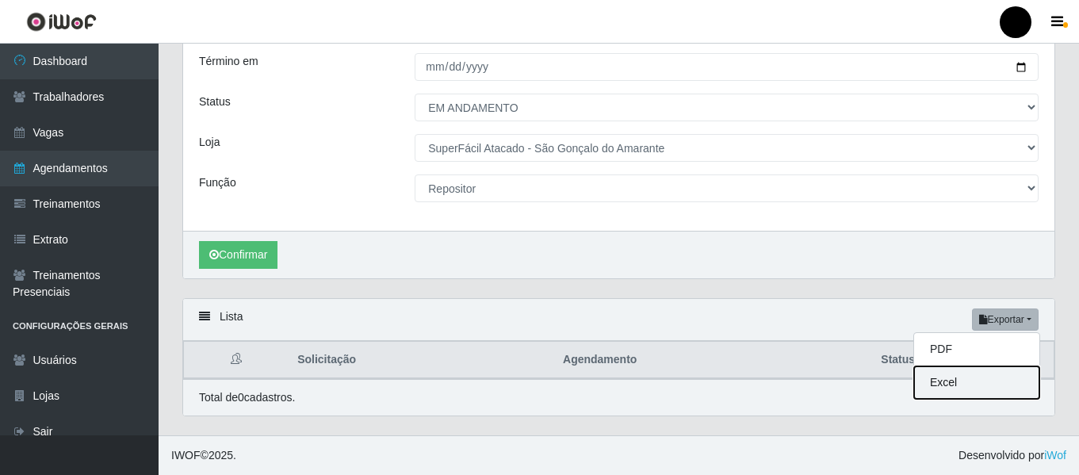
click at [959, 378] on button "Excel" at bounding box center [976, 382] width 125 height 33
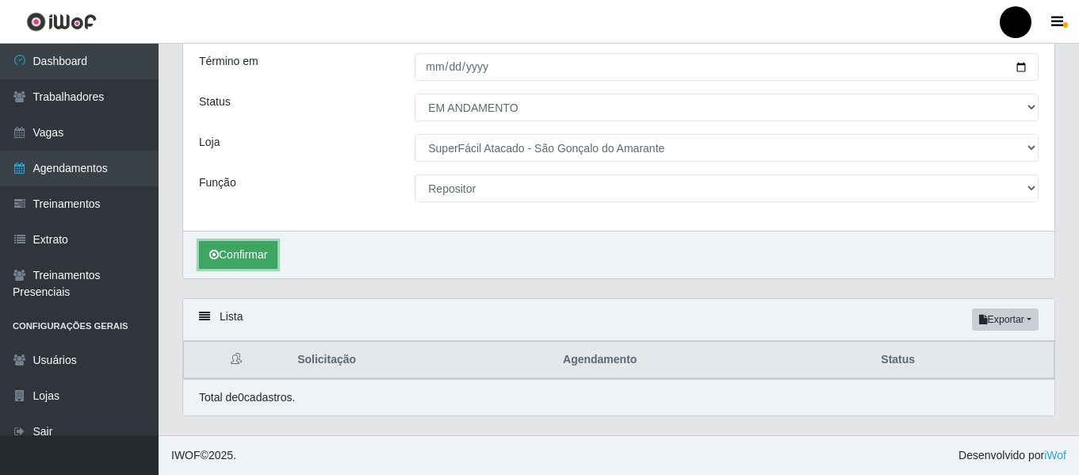
click at [236, 258] on button "Confirmar" at bounding box center [238, 255] width 78 height 28
click at [251, 255] on button "Confirmar" at bounding box center [238, 255] width 78 height 28
click at [1025, 319] on button "Exportar" at bounding box center [1005, 319] width 67 height 22
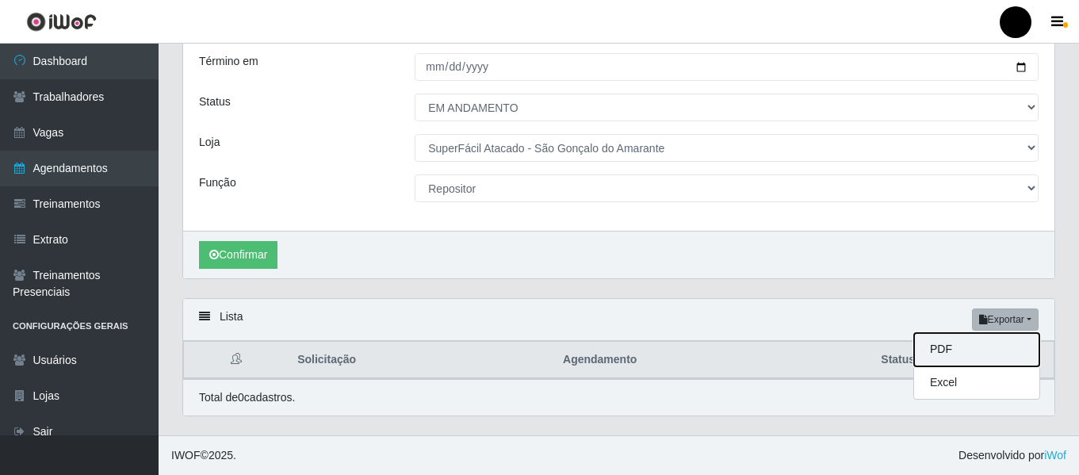
click at [987, 343] on button "PDF" at bounding box center [976, 349] width 125 height 33
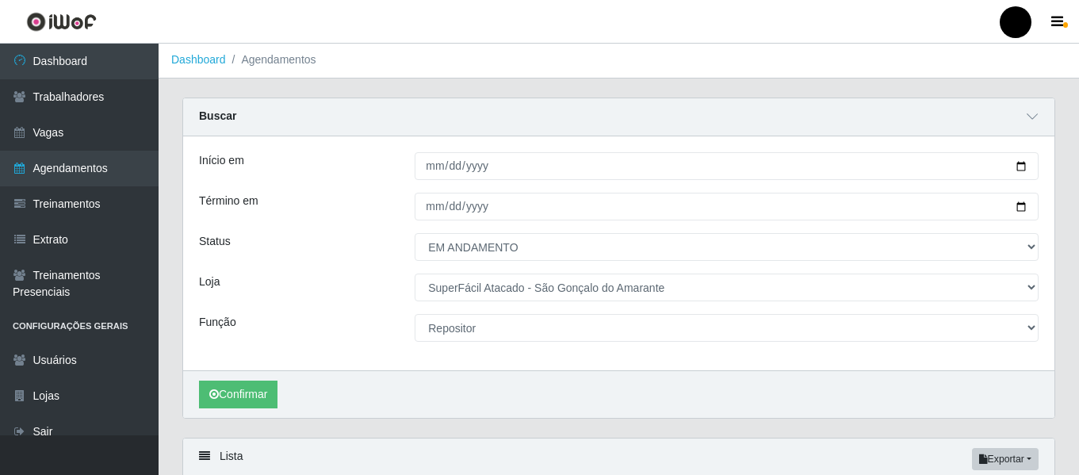
scroll to position [0, 0]
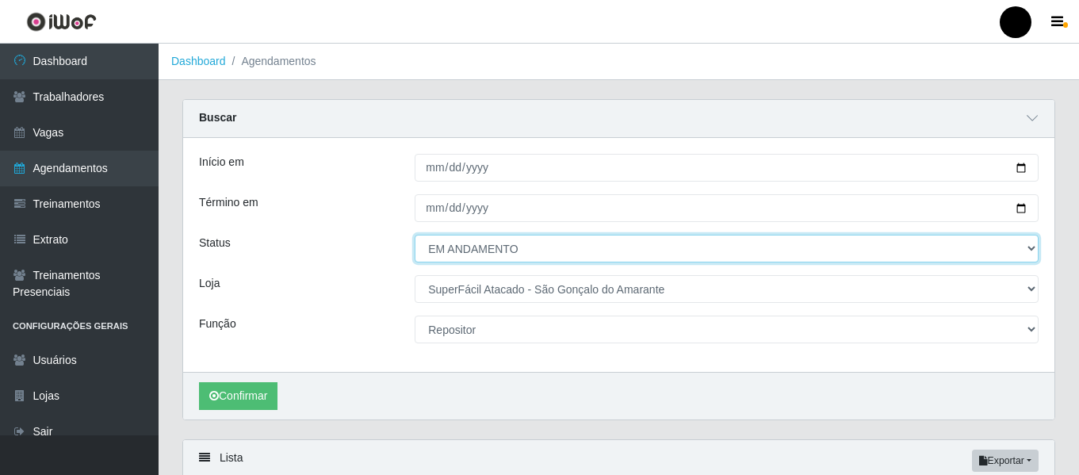
click at [1029, 247] on select "[Selecione...] AGENDADO AGUARDANDO LIBERAR EM ANDAMENTO EM REVISÃO FINALIZADO C…" at bounding box center [727, 249] width 624 height 28
select select "AGENDADO"
click at [415, 235] on select "[Selecione...] AGENDADO AGUARDANDO LIBERAR EM ANDAMENTO EM REVISÃO FINALIZADO C…" at bounding box center [727, 249] width 624 height 28
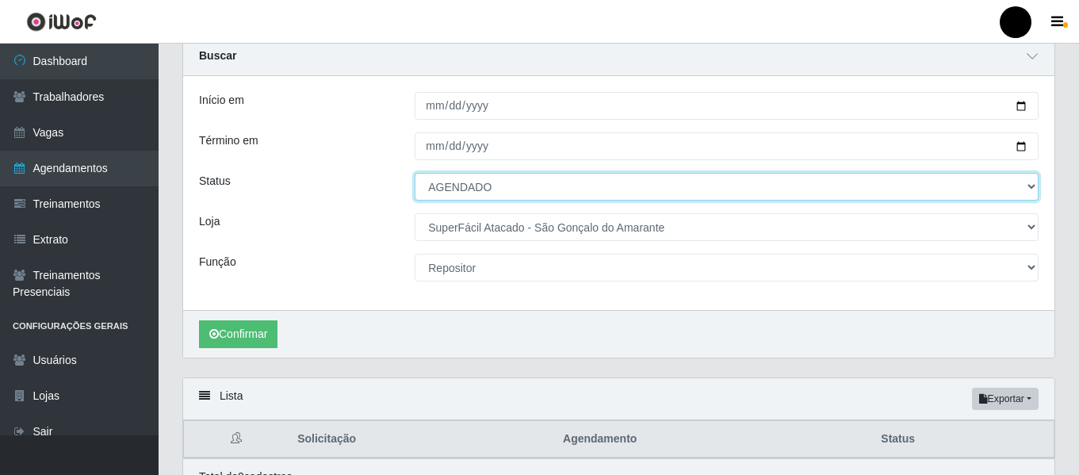
scroll to position [142, 0]
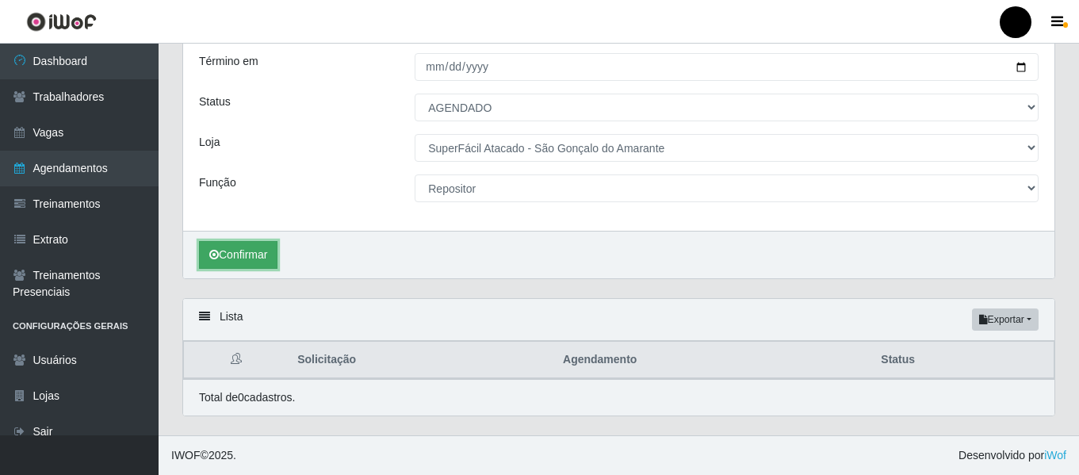
click at [245, 258] on button "Confirmar" at bounding box center [238, 255] width 78 height 28
click at [243, 254] on button "Confirmar" at bounding box center [238, 255] width 78 height 28
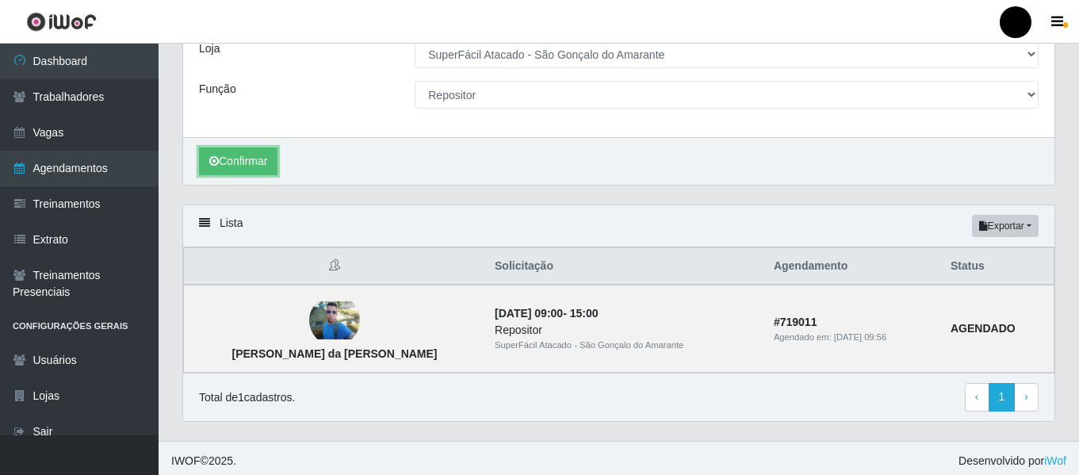
scroll to position [241, 0]
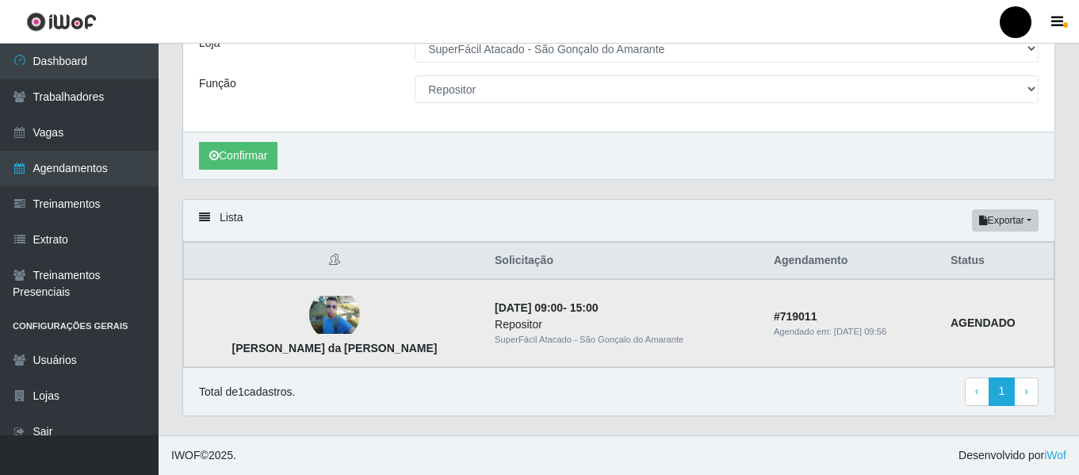
click at [321, 313] on img at bounding box center [334, 315] width 51 height 38
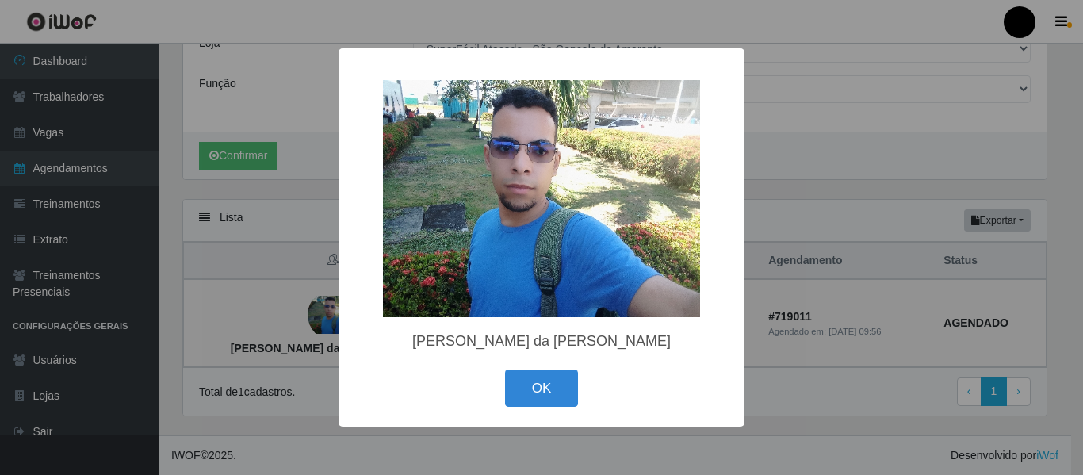
click at [851, 413] on div "× Francisco Jefferson da Silva Ferreira OK Cancel" at bounding box center [541, 237] width 1083 height 475
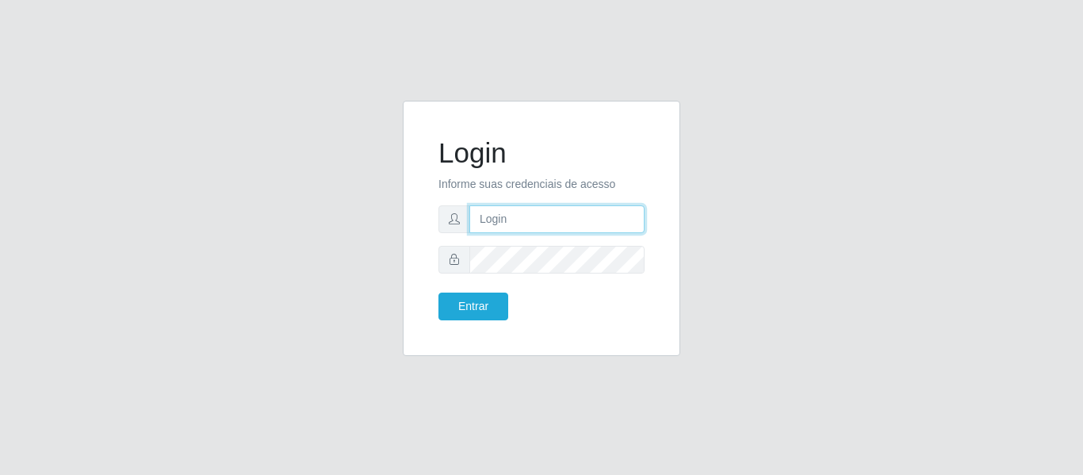
click at [500, 220] on input "text" at bounding box center [556, 219] width 175 height 28
type input "[PERSON_NAME][EMAIL_ADDRESS][DOMAIN_NAME]"
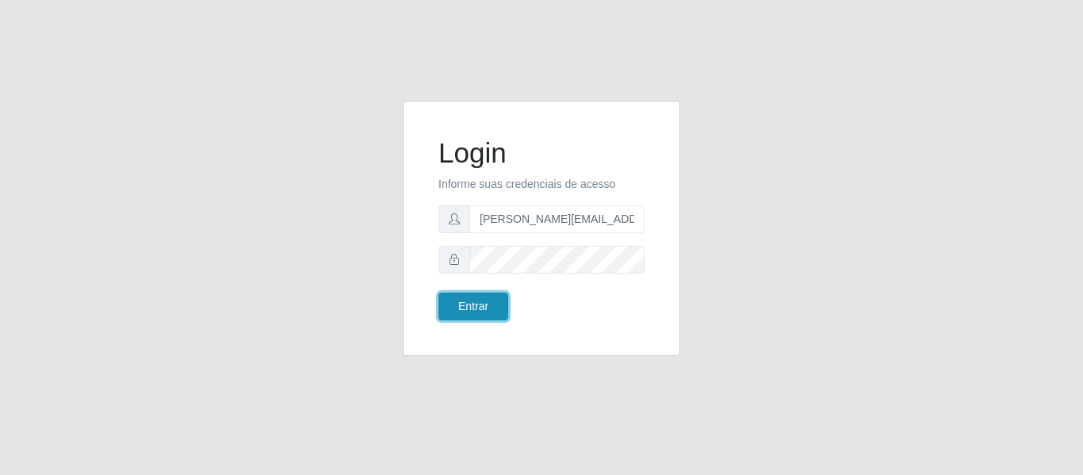
click at [471, 304] on button "Entrar" at bounding box center [473, 307] width 70 height 28
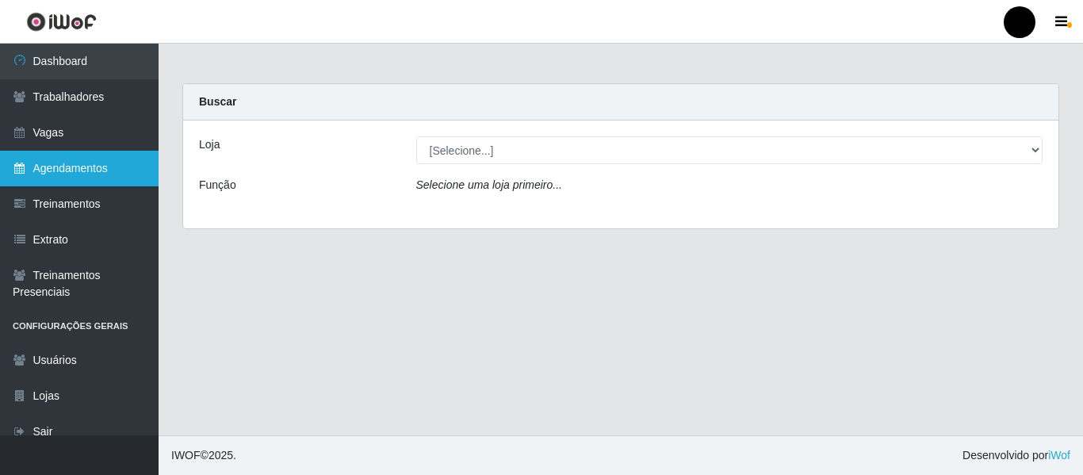
click at [103, 166] on link "Agendamentos" at bounding box center [79, 169] width 159 height 36
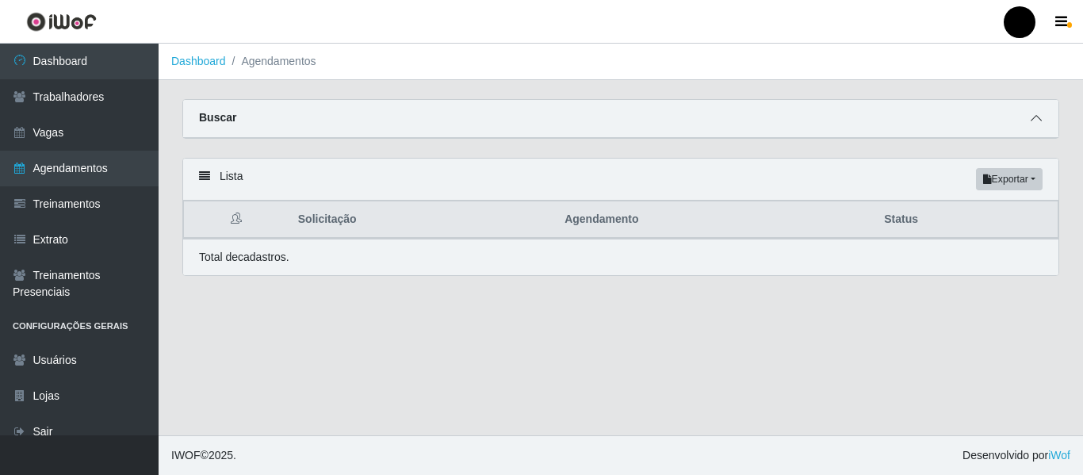
click at [1036, 121] on icon at bounding box center [1036, 118] width 11 height 11
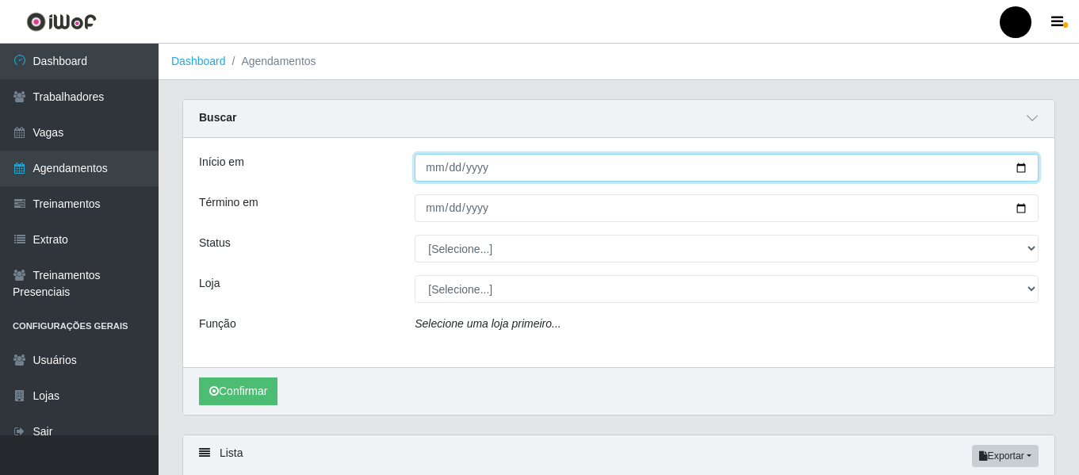
click at [1019, 167] on input "Início em" at bounding box center [727, 168] width 624 height 28
type input "2025-08-28"
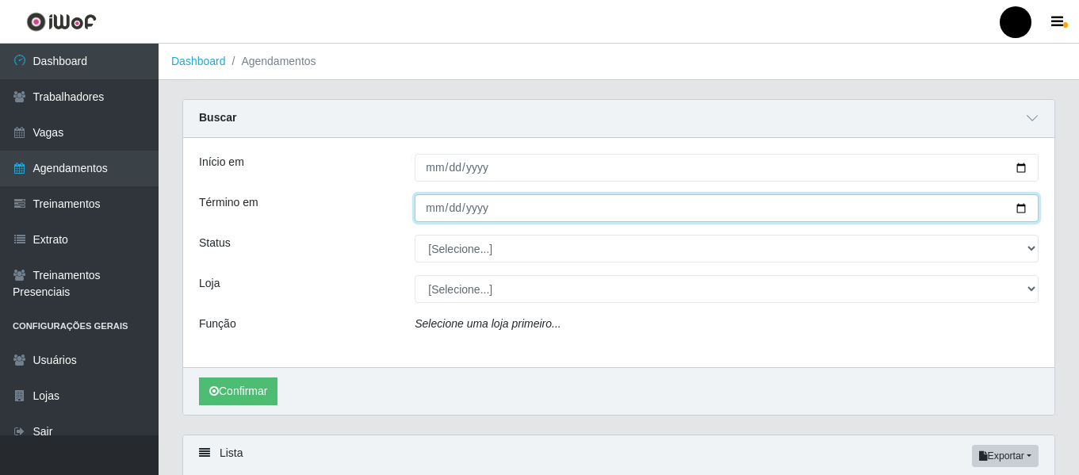
click at [1020, 207] on input "Término em" at bounding box center [727, 208] width 624 height 28
type input "2025-08-28"
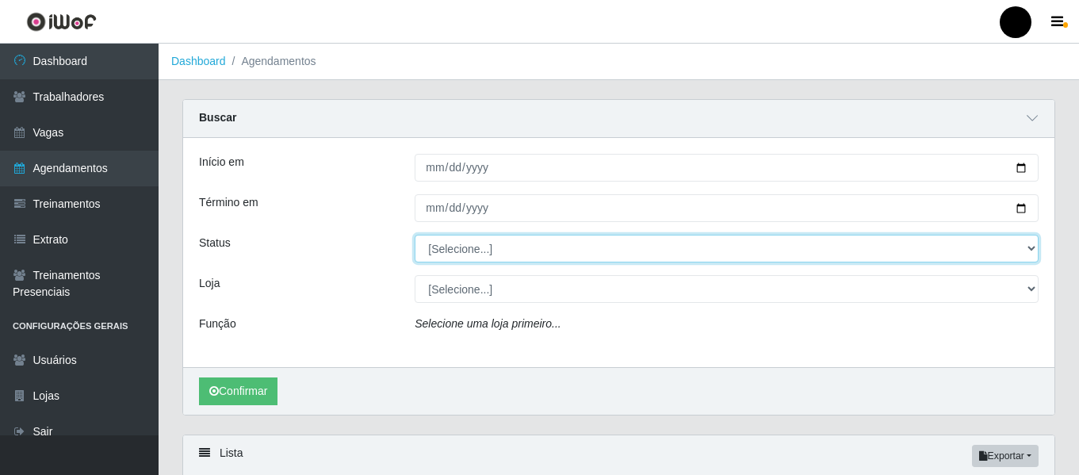
click at [1035, 247] on select "[Selecione...] AGENDADO AGUARDANDO LIBERAR EM ANDAMENTO EM REVISÃO FINALIZADO C…" at bounding box center [727, 249] width 624 height 28
select select "AGENDADO"
click at [415, 235] on select "[Selecione...] AGENDADO AGUARDANDO LIBERAR EM ANDAMENTO EM REVISÃO FINALIZADO C…" at bounding box center [727, 249] width 624 height 28
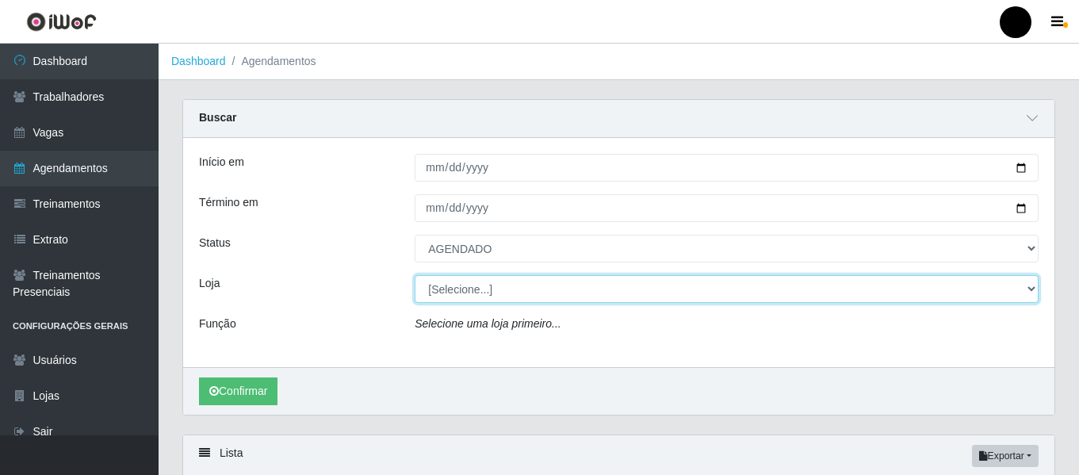
click at [1032, 287] on select "[Selecione...] SuperFácil Atacado - Emaús SuperFácil Atacado - Rodoviária Super…" at bounding box center [727, 289] width 624 height 28
select select "408"
click at [415, 276] on select "[Selecione...] SuperFácil Atacado - Emaús SuperFácil Atacado - Rodoviária Super…" at bounding box center [727, 289] width 624 height 28
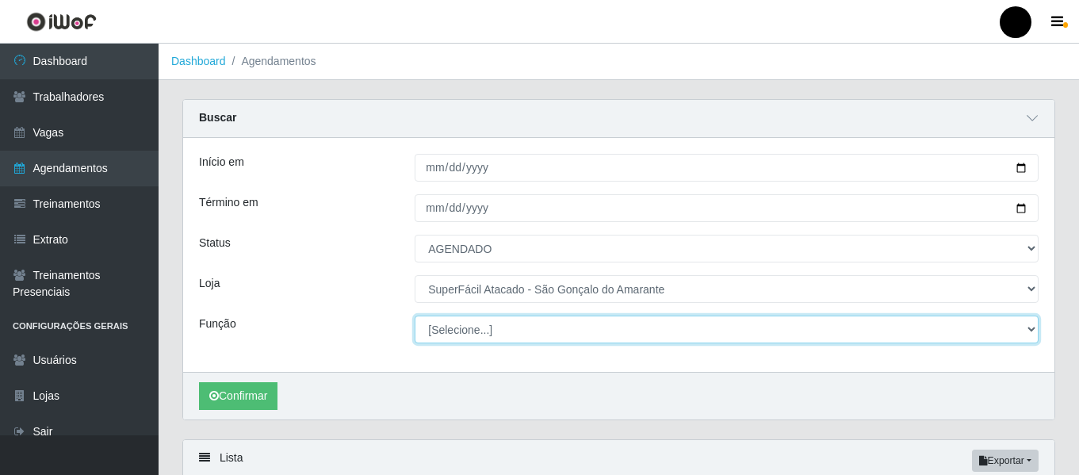
click at [1029, 327] on select "[Selecione...] Auxiliar de Estacionamento Auxiliar de Estacionamento + Auxiliar…" at bounding box center [727, 330] width 624 height 28
select select "24"
click at [415, 316] on select "[Selecione...] Auxiliar de Estacionamento Auxiliar de Estacionamento + Auxiliar…" at bounding box center [727, 330] width 624 height 28
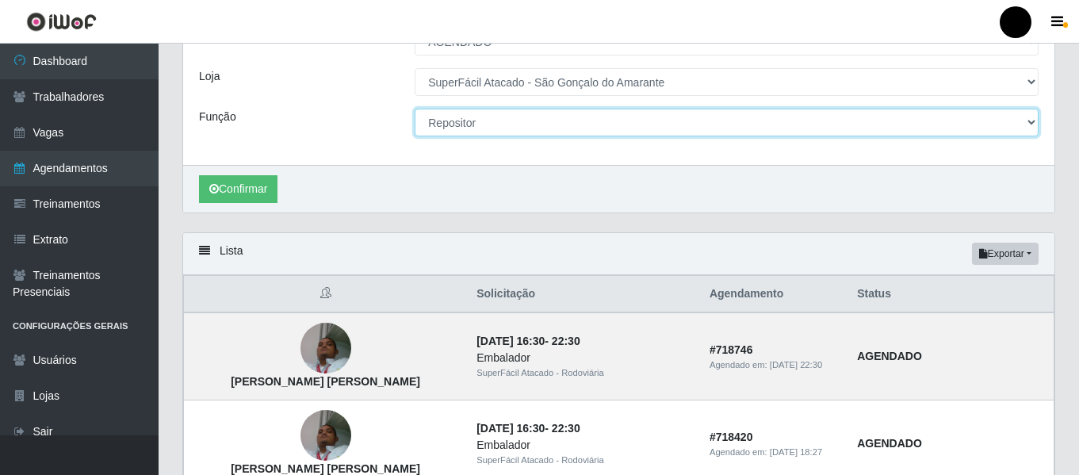
scroll to position [238, 0]
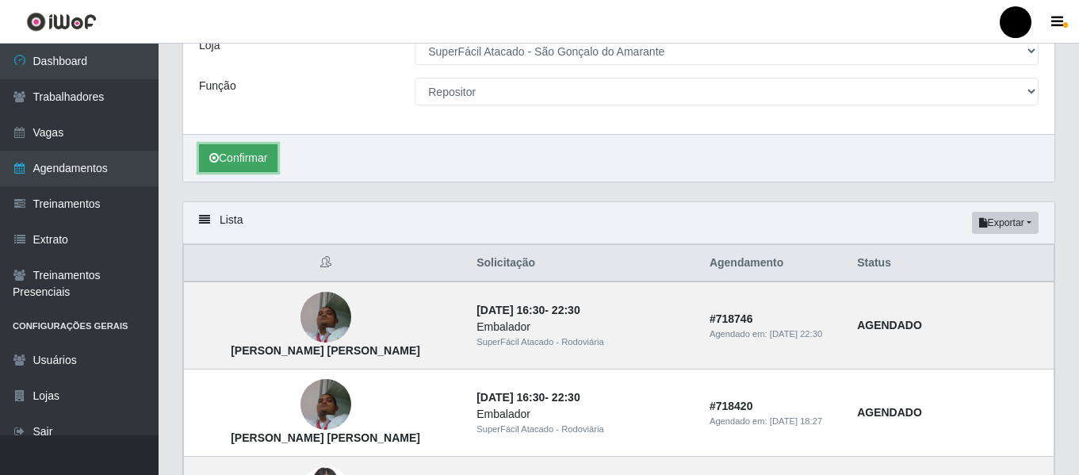
click at [233, 161] on button "Confirmar" at bounding box center [238, 158] width 78 height 28
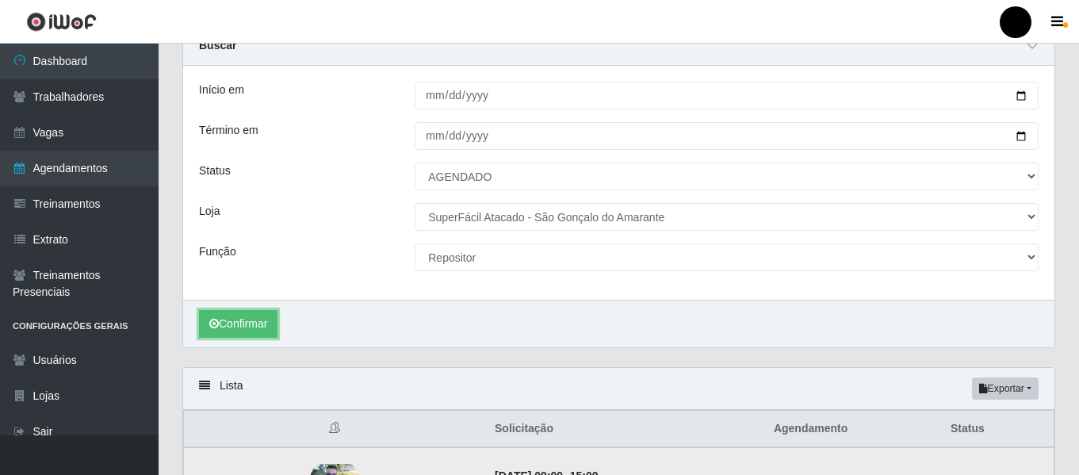
scroll to position [3, 0]
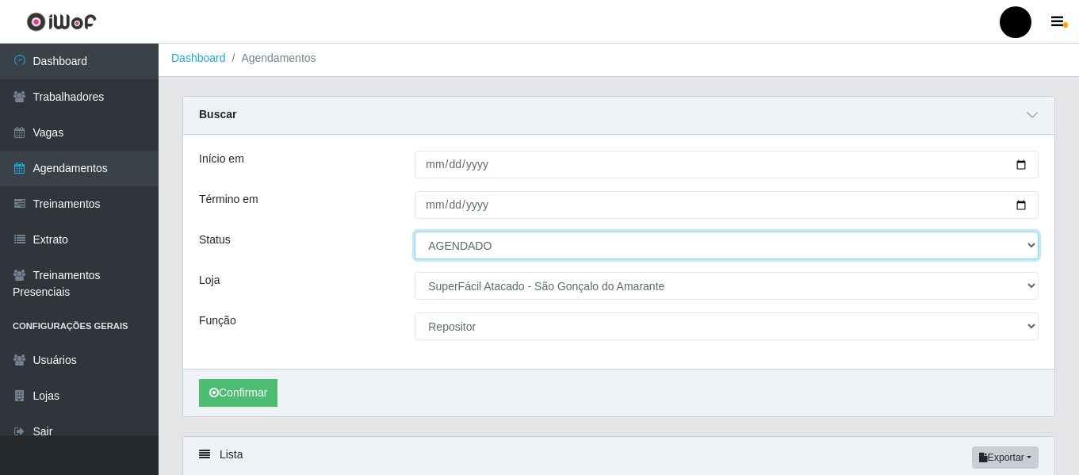
click at [1029, 243] on select "[Selecione...] AGENDADO AGUARDANDO LIBERAR EM ANDAMENTO EM REVISÃO FINALIZADO C…" at bounding box center [727, 245] width 624 height 28
select select "EM ANDAMENTO"
click at [415, 232] on select "[Selecione...] AGENDADO AGUARDANDO LIBERAR EM ANDAMENTO EM REVISÃO FINALIZADO C…" at bounding box center [727, 245] width 624 height 28
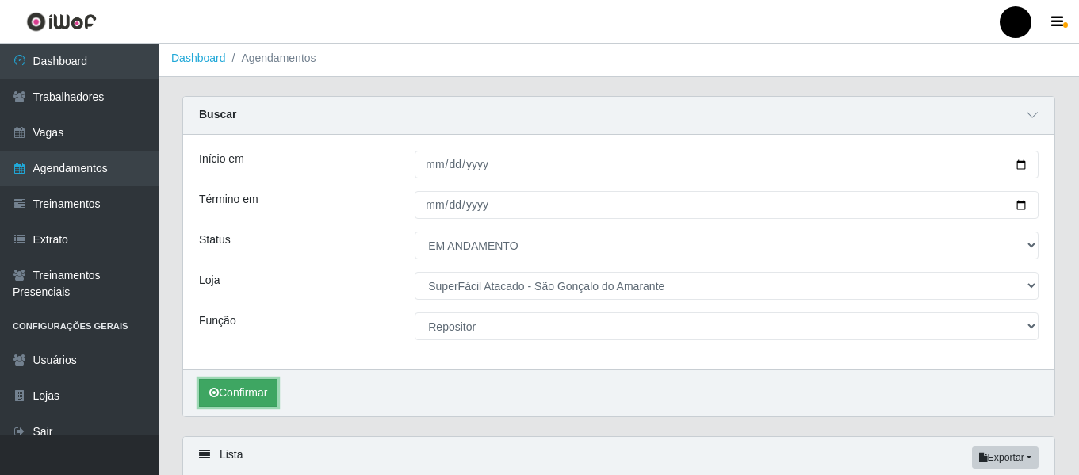
click at [243, 391] on button "Confirmar" at bounding box center [238, 393] width 78 height 28
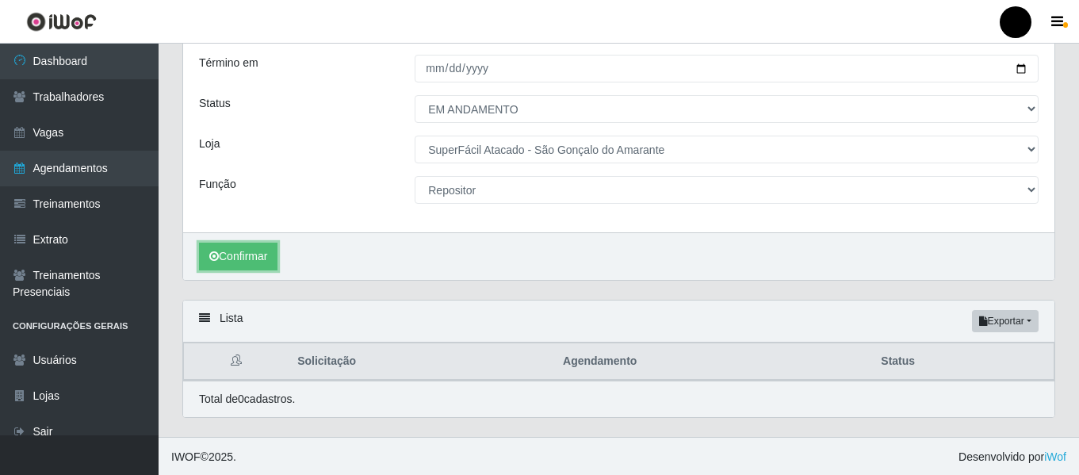
scroll to position [142, 0]
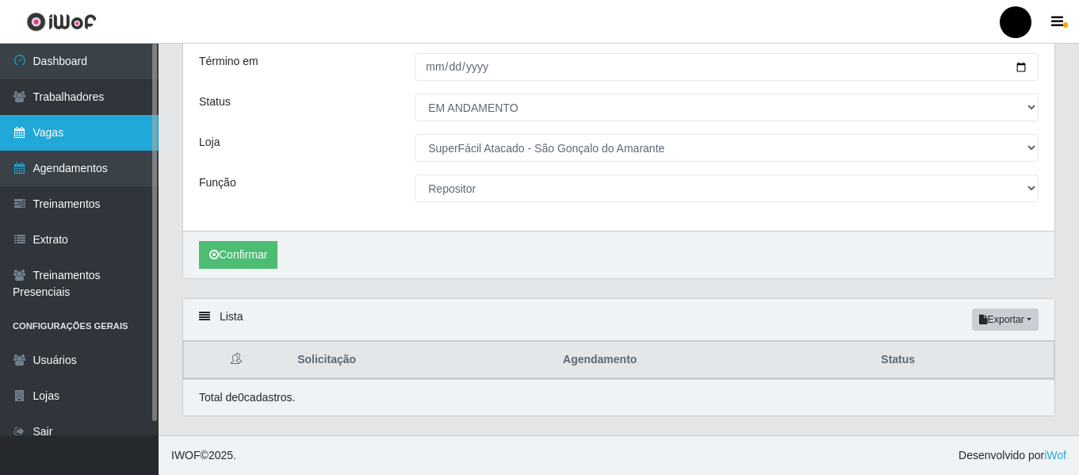
click at [52, 134] on link "Vagas" at bounding box center [79, 133] width 159 height 36
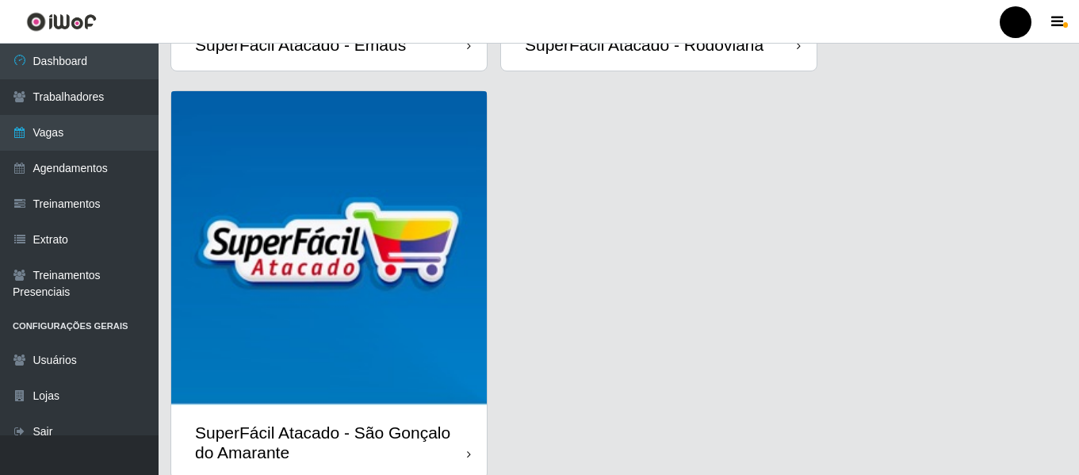
scroll to position [460, 0]
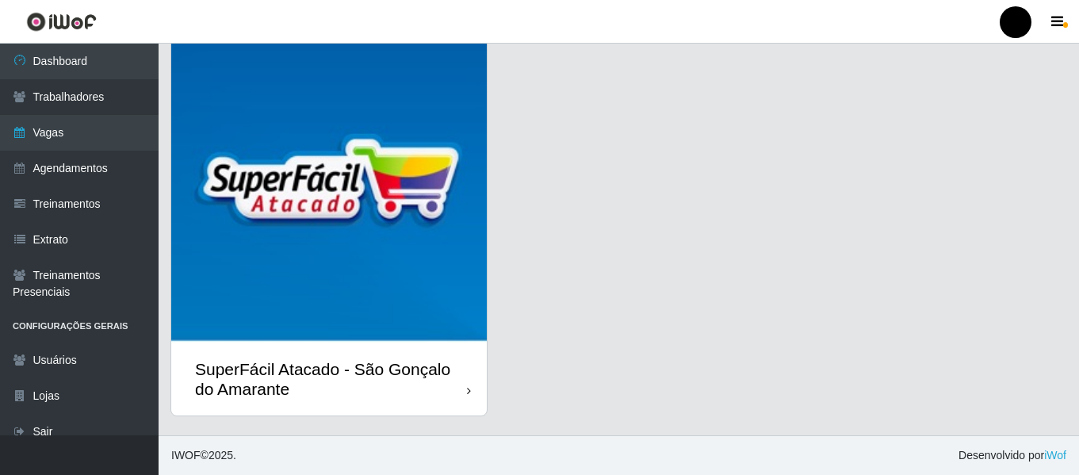
click at [438, 382] on div "SuperFácil Atacado - São Gonçalo do Amarante" at bounding box center [331, 379] width 272 height 40
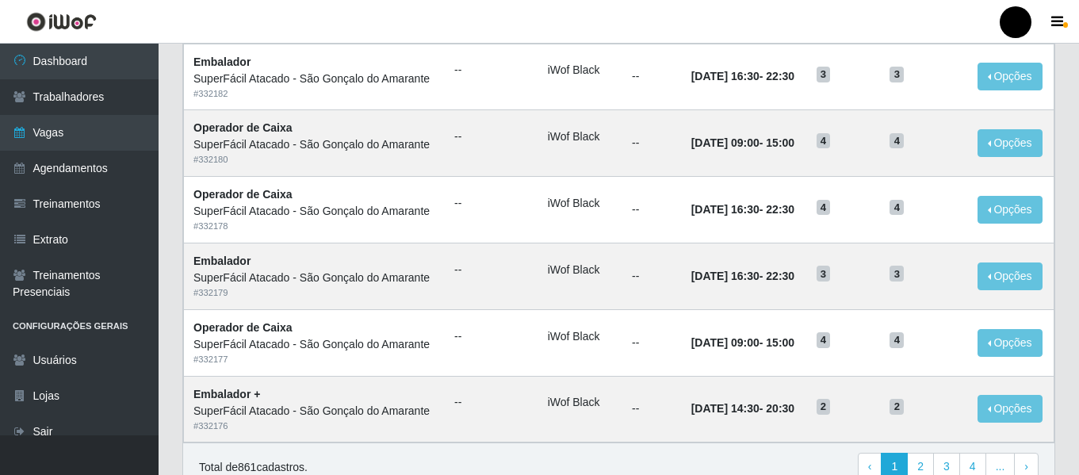
scroll to position [869, 0]
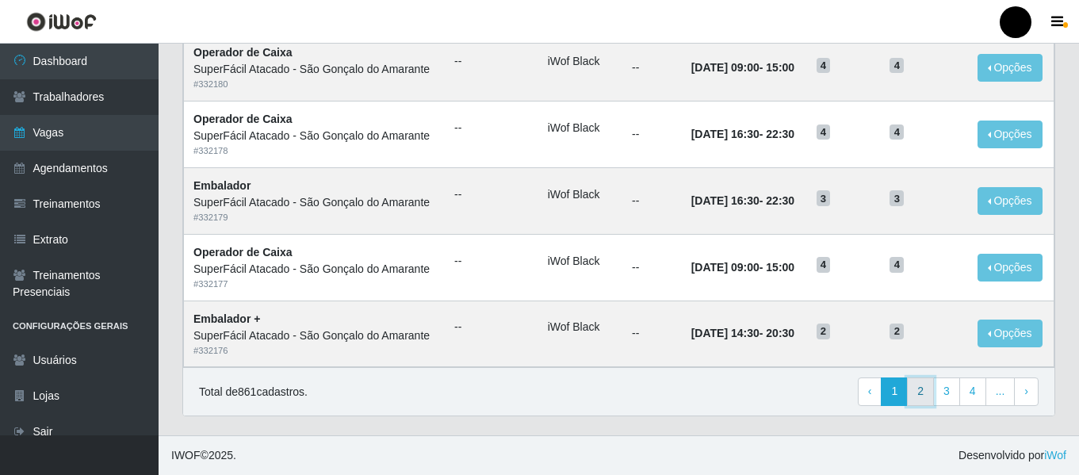
click at [923, 394] on link "2" at bounding box center [920, 391] width 27 height 29
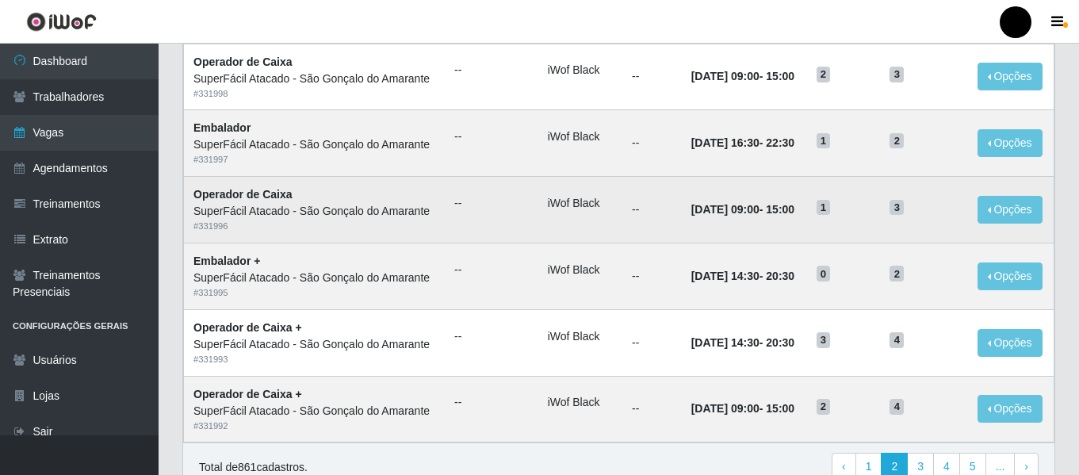
scroll to position [869, 0]
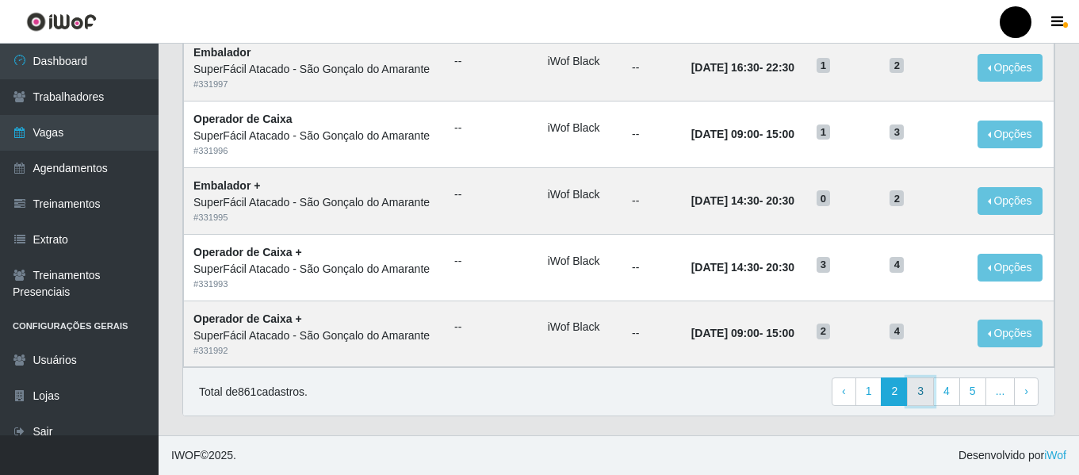
click at [924, 389] on link "3" at bounding box center [920, 391] width 27 height 29
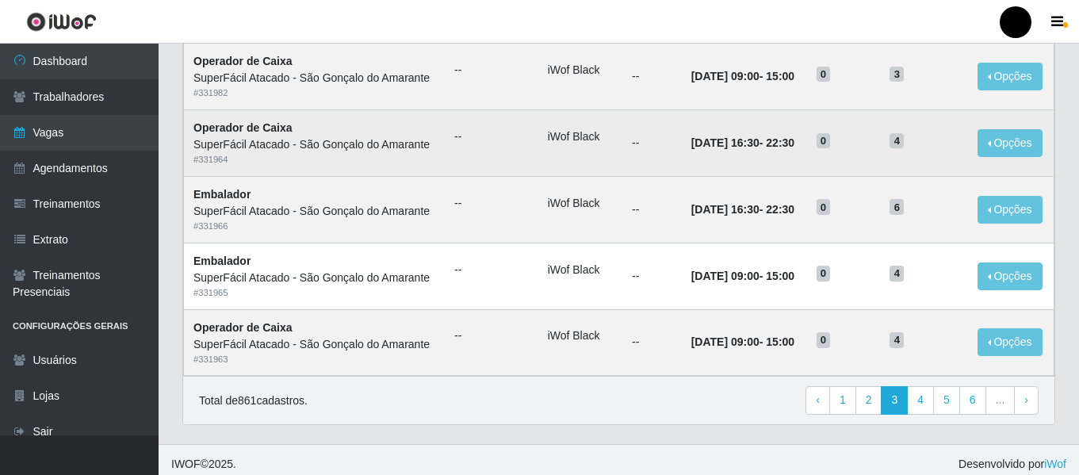
scroll to position [869, 0]
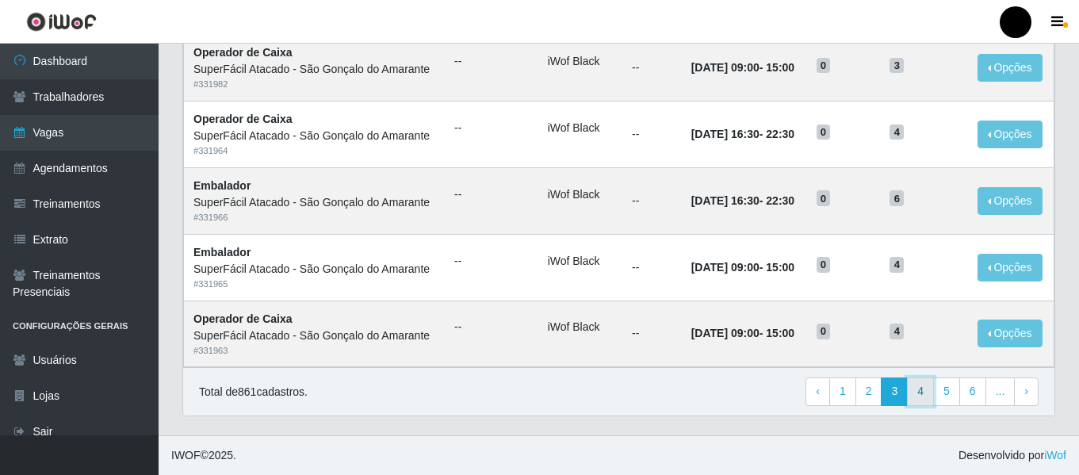
click at [923, 391] on link "4" at bounding box center [920, 391] width 27 height 29
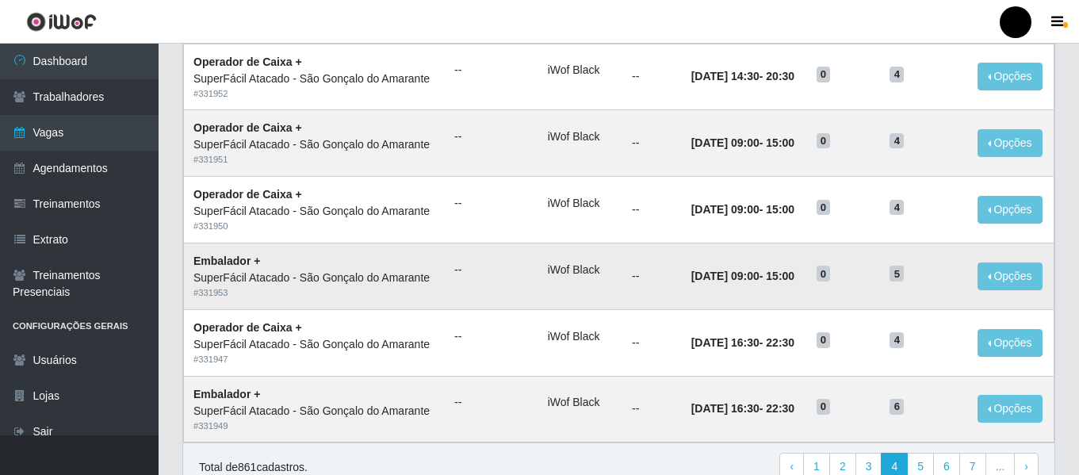
scroll to position [869, 0]
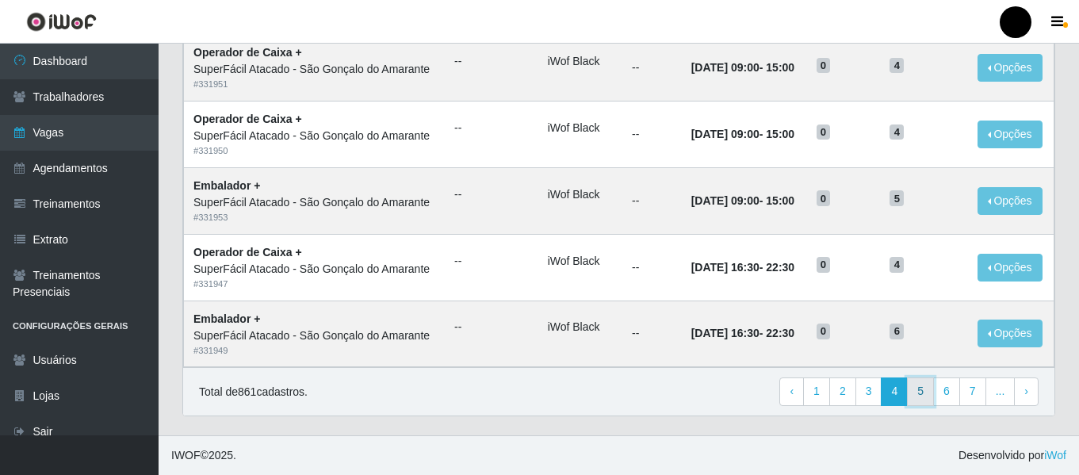
click at [922, 393] on link "5" at bounding box center [920, 391] width 27 height 29
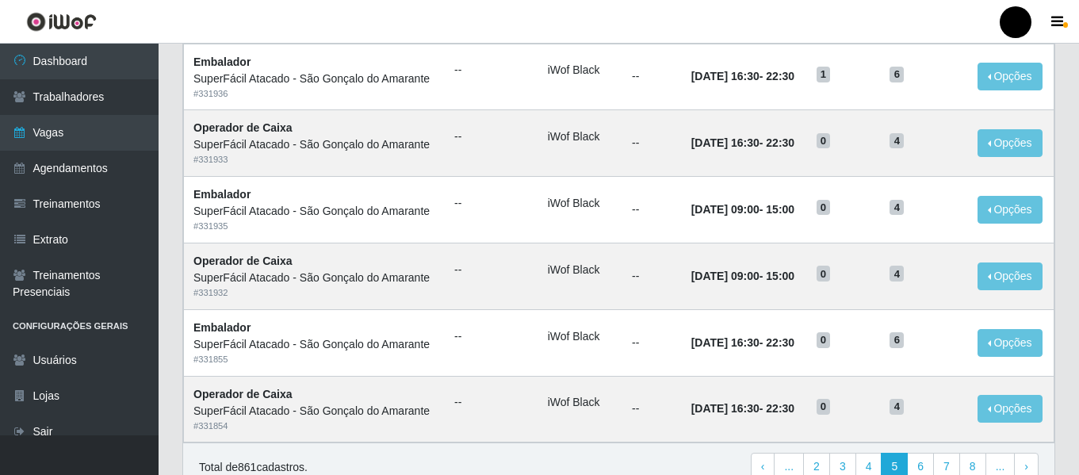
scroll to position [869, 0]
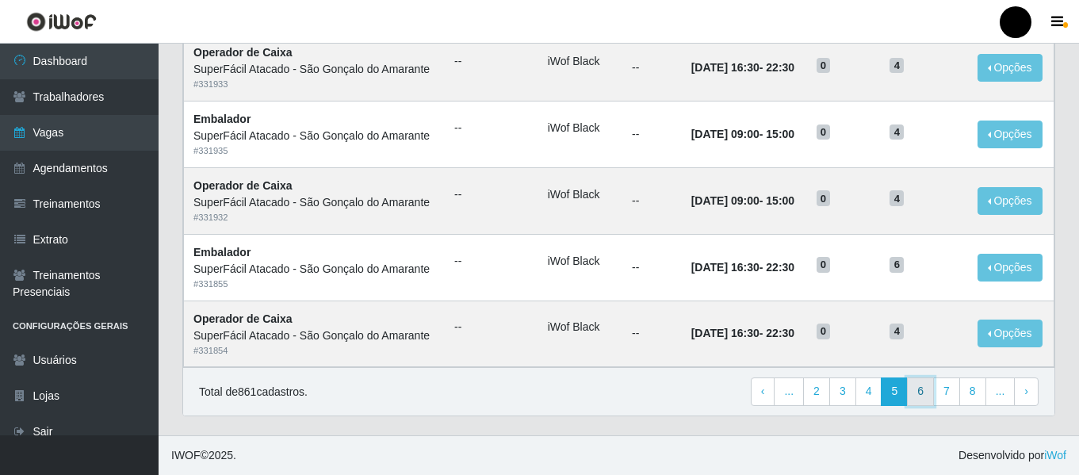
click at [924, 393] on link "6" at bounding box center [920, 391] width 27 height 29
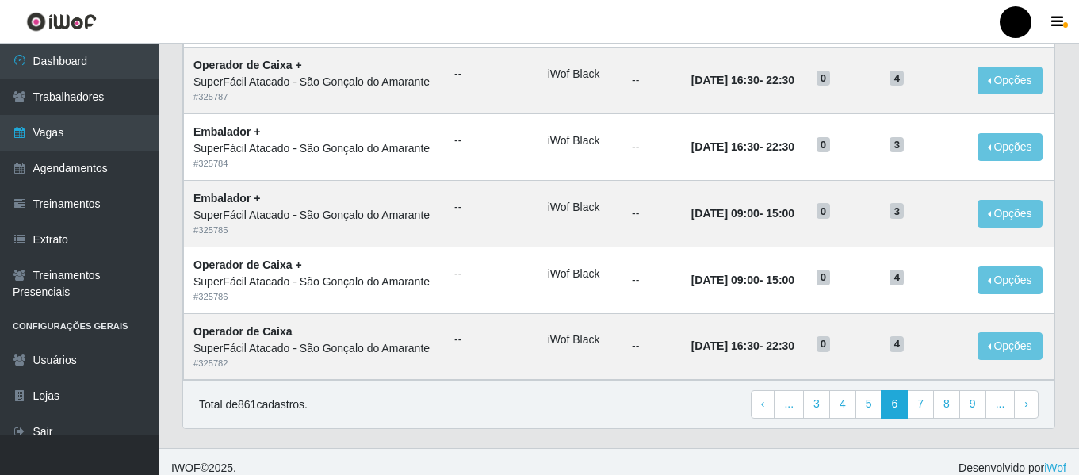
scroll to position [869, 0]
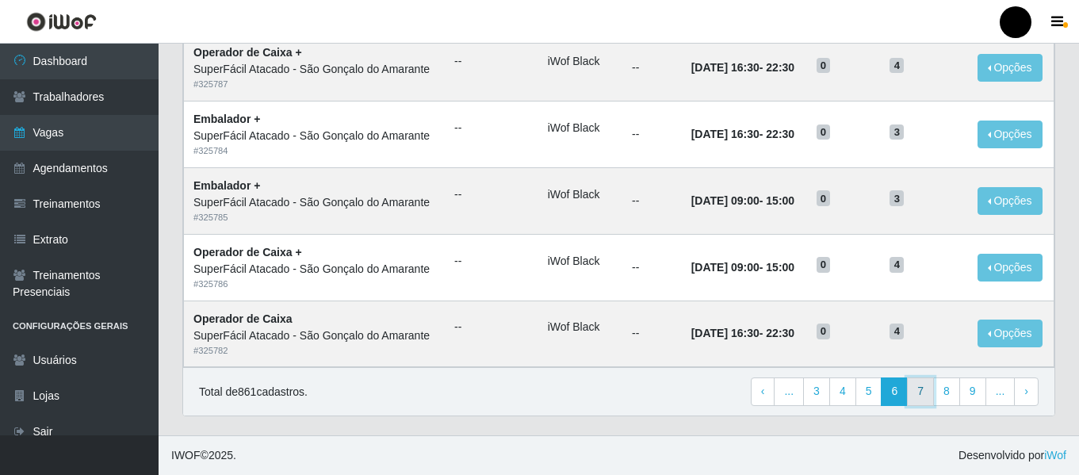
click at [920, 392] on link "7" at bounding box center [920, 391] width 27 height 29
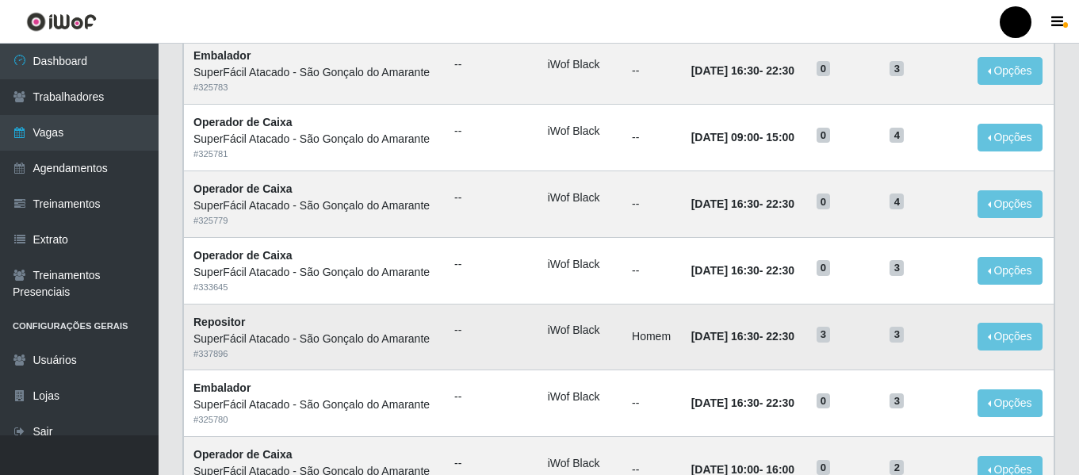
scroll to position [238, 0]
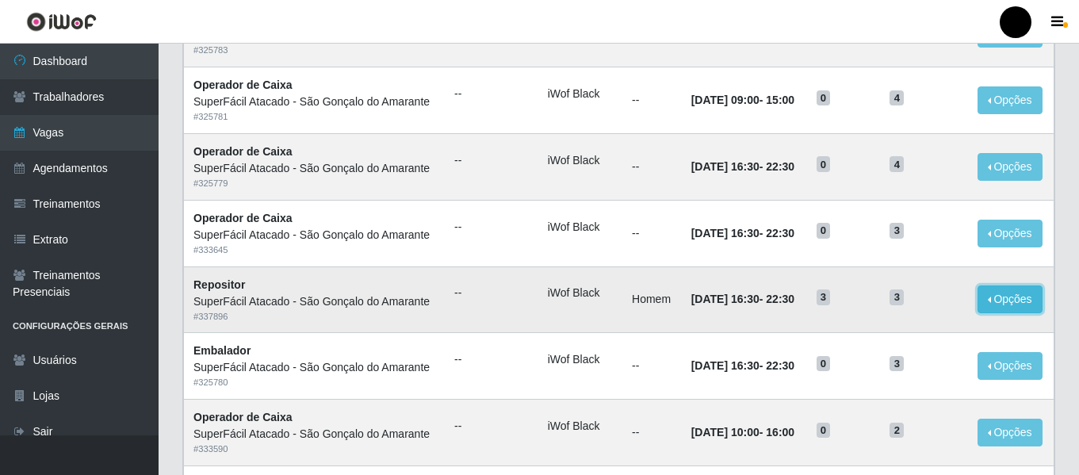
click at [1018, 302] on button "Opções" at bounding box center [1009, 299] width 65 height 28
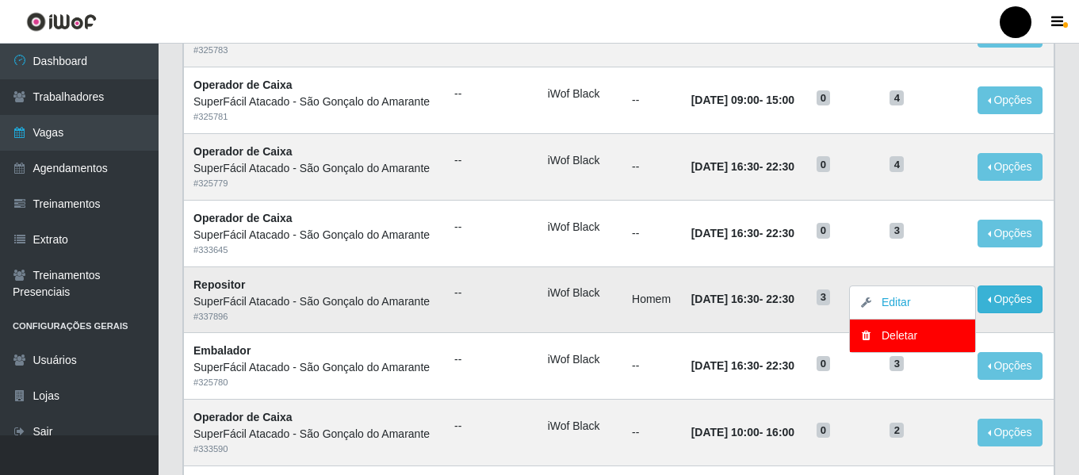
click at [781, 280] on td "28/08/2025, 16:30 - 22:30" at bounding box center [744, 299] width 125 height 67
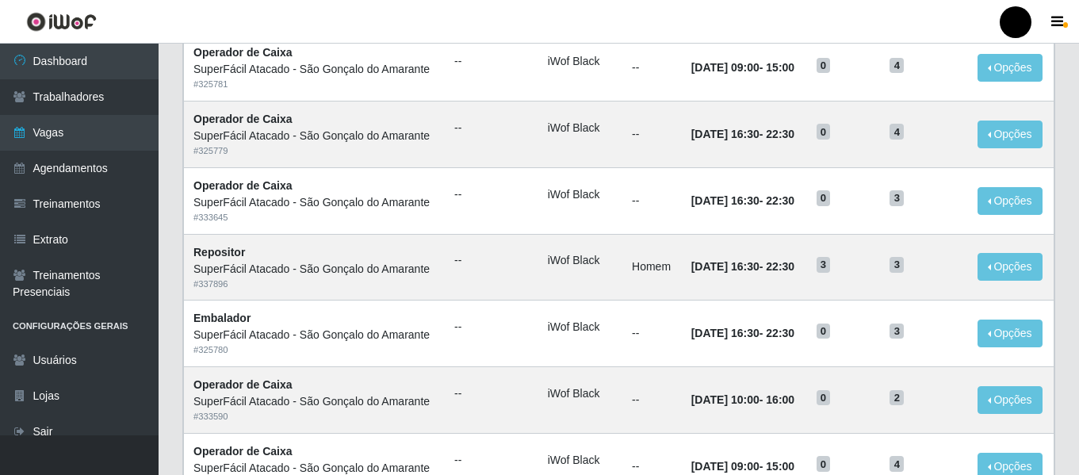
scroll to position [235, 0]
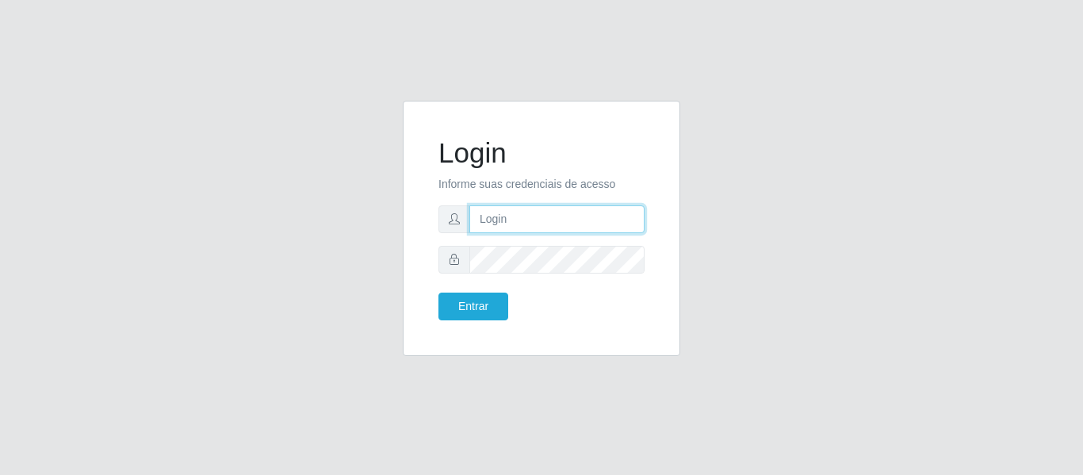
click at [567, 222] on input "text" at bounding box center [556, 219] width 175 height 28
type input "[EMAIL_ADDRESS][DOMAIN_NAME]"
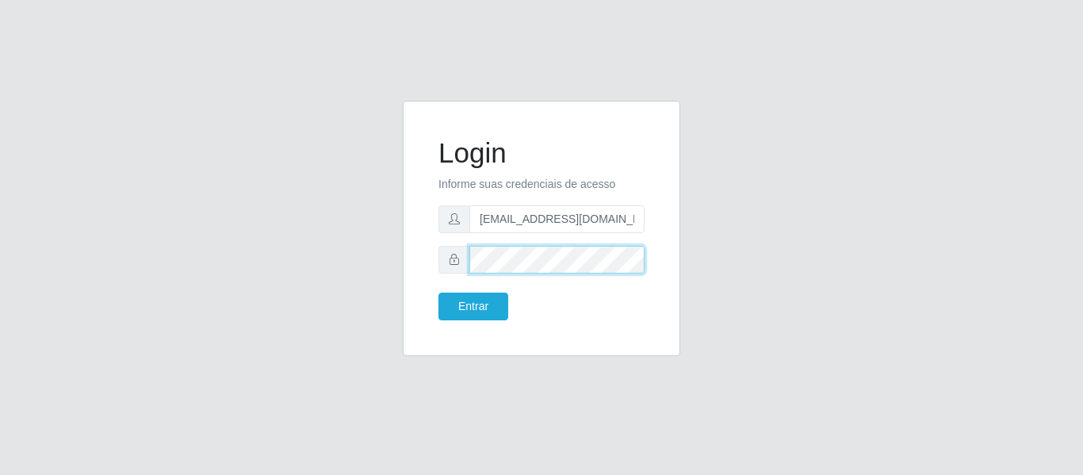
click at [438, 293] on button "Entrar" at bounding box center [473, 307] width 70 height 28
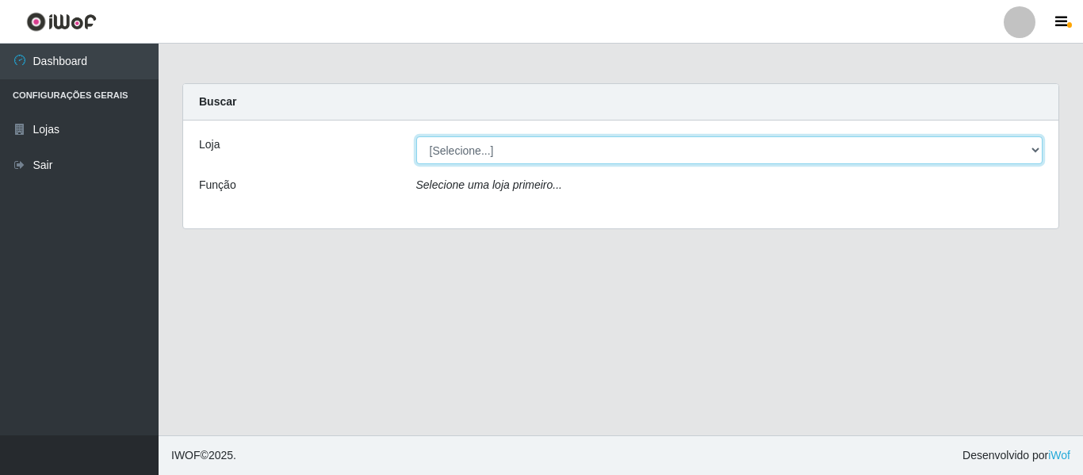
click at [1030, 145] on select "[Selecione...] SuperFácil Atacado - São Gonçalo do Amarante" at bounding box center [729, 150] width 627 height 28
select select "408"
click at [416, 136] on select "[Selecione...] SuperFácil Atacado - São Gonçalo do Amarante" at bounding box center [729, 150] width 627 height 28
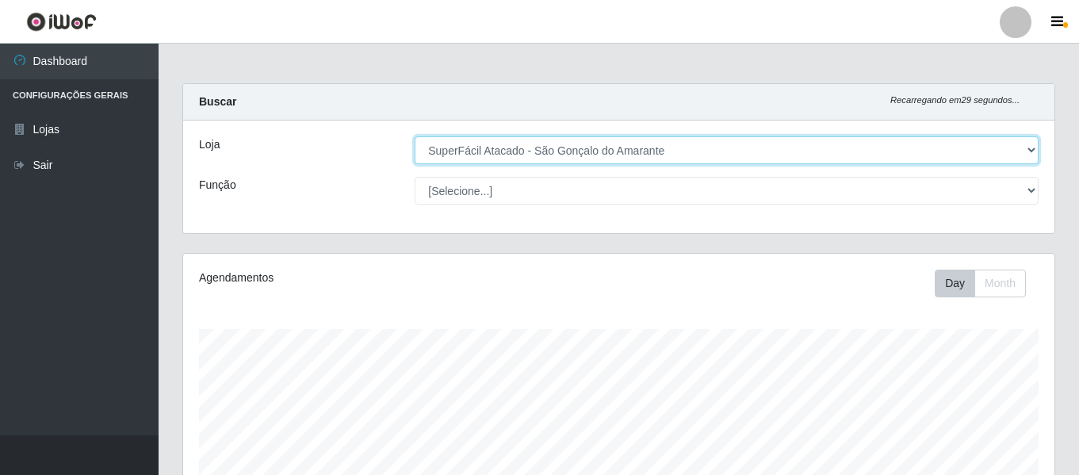
scroll to position [296, 0]
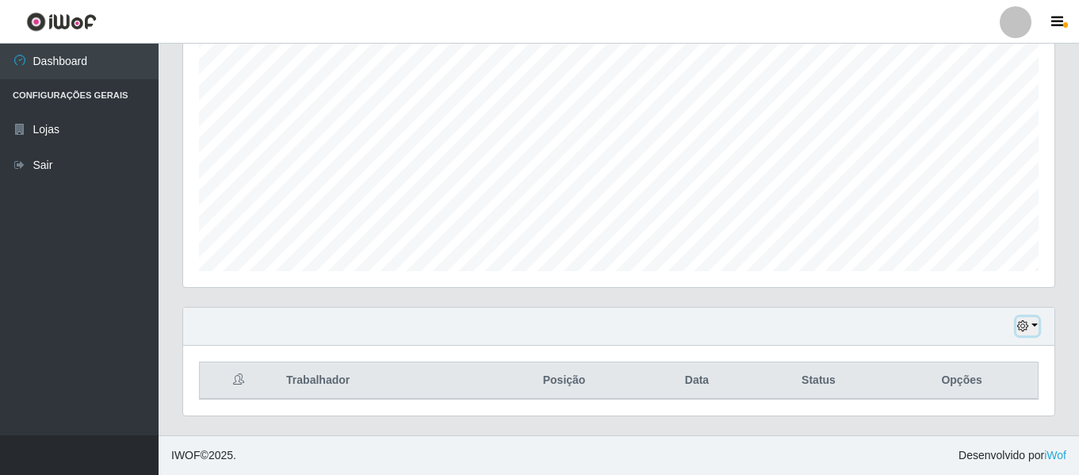
click at [1027, 330] on icon "button" at bounding box center [1022, 325] width 11 height 11
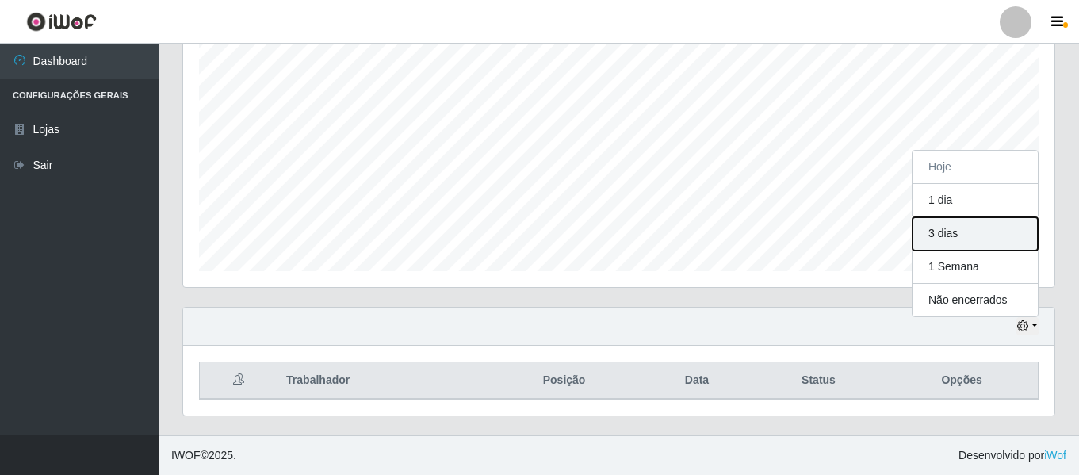
click at [979, 233] on button "3 dias" at bounding box center [974, 233] width 125 height 33
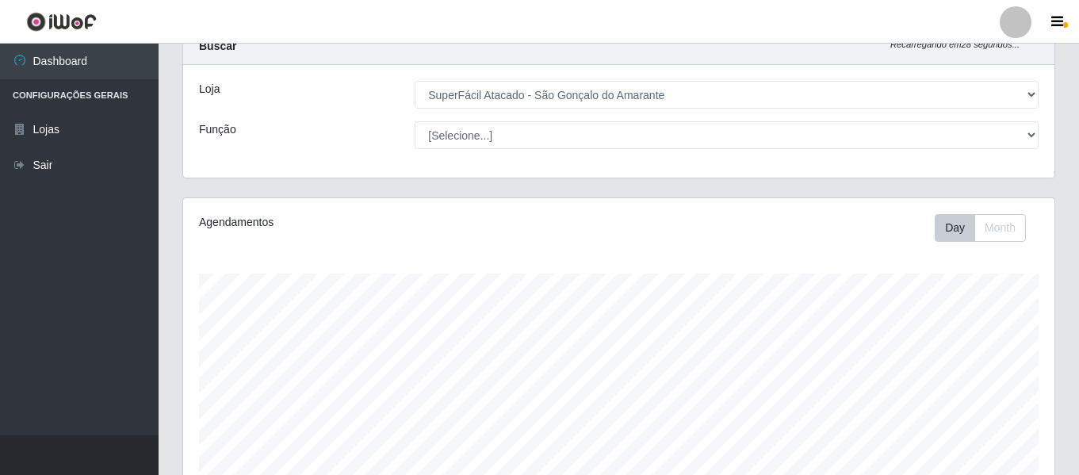
scroll to position [0, 0]
